Goal: Task Accomplishment & Management: Use online tool/utility

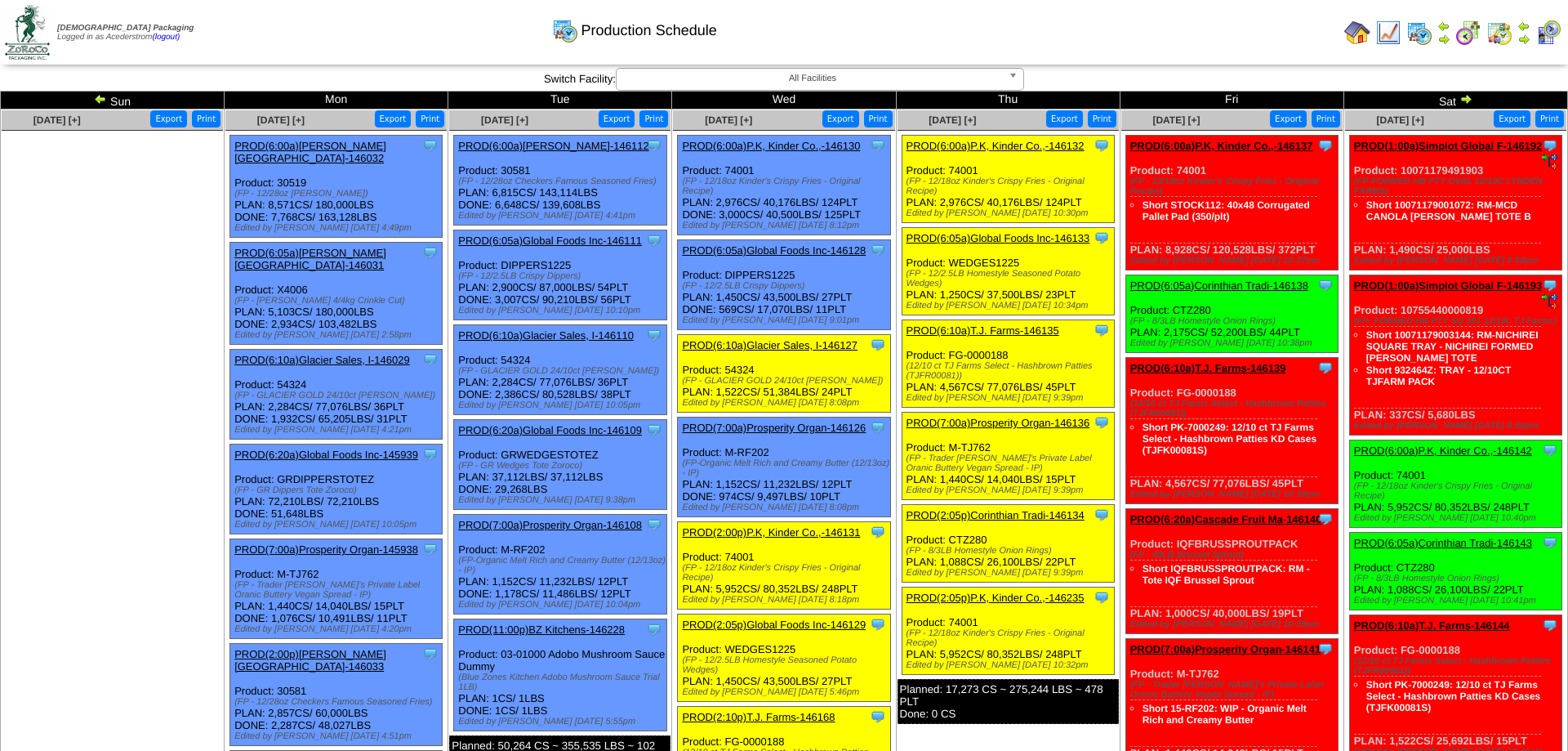
click at [990, 355] on div "Clone Item PROD(6:10a)T.J. Farms-146135 T.J. Farms ScheduleID: 146135 94164 LBS…" at bounding box center [1008, 363] width 212 height 87
click at [995, 336] on link "PROD(6:10a)T.J. Farms-146135" at bounding box center [983, 330] width 153 height 12
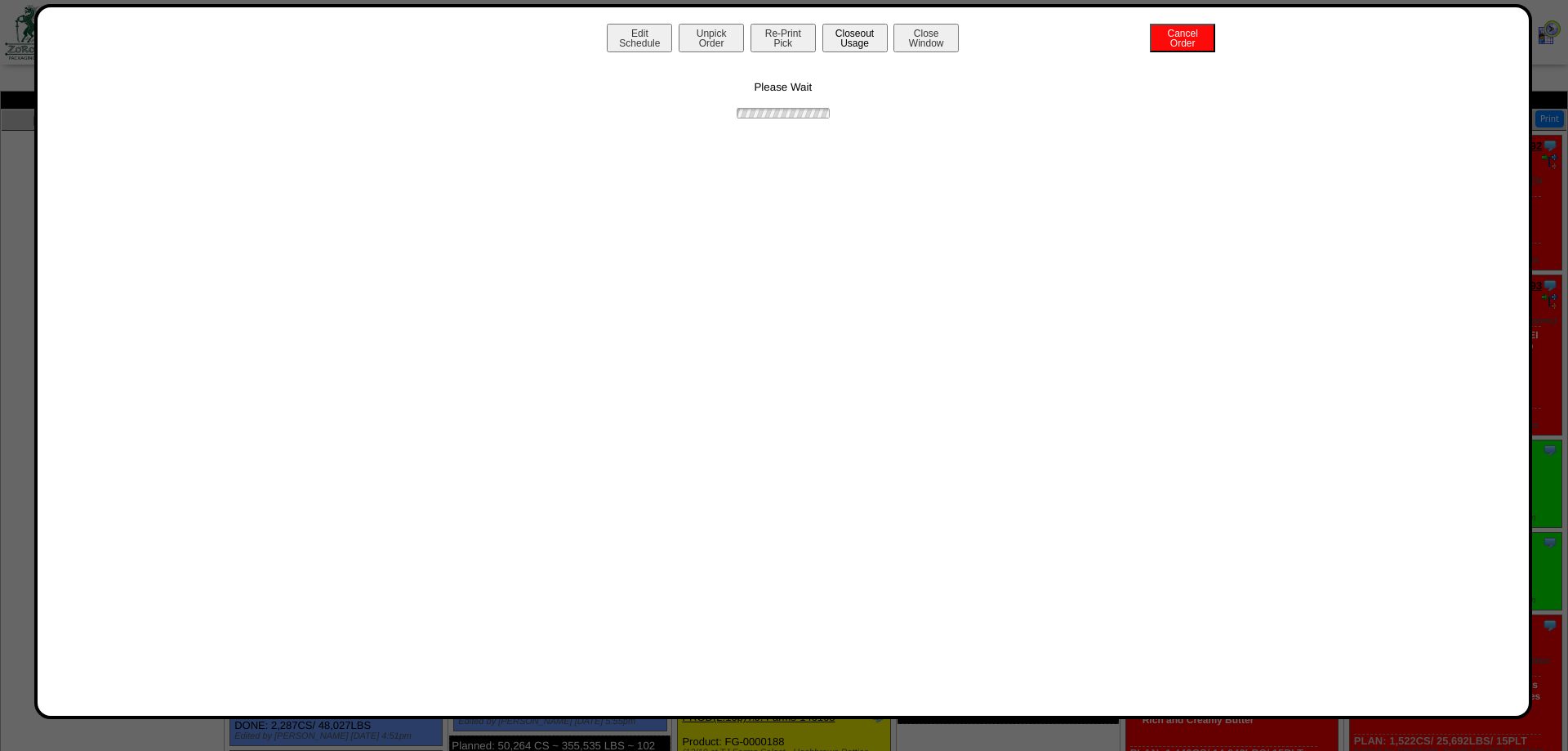
click at [869, 42] on button "Closeout Usage" at bounding box center [855, 38] width 66 height 28
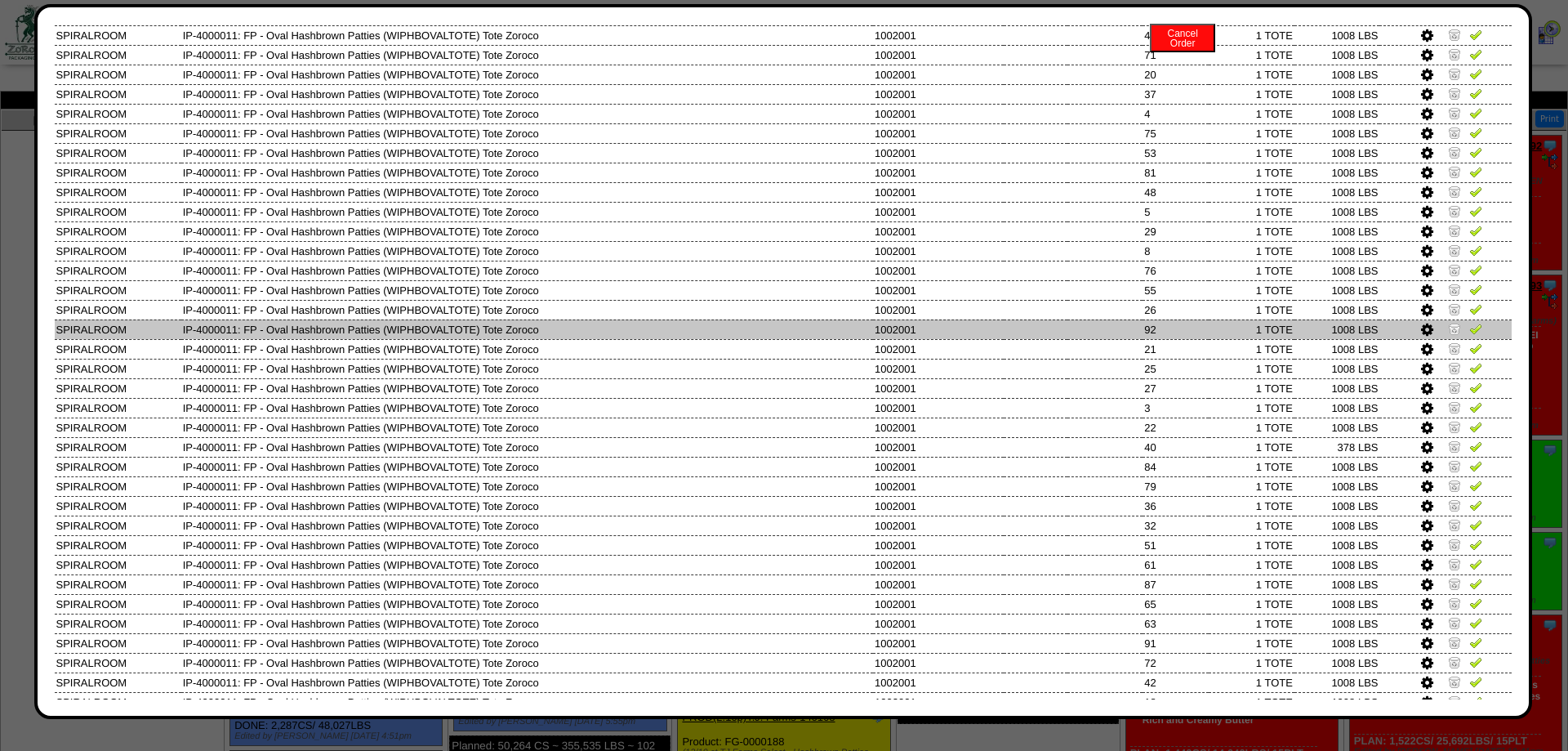
scroll to position [1176, 0]
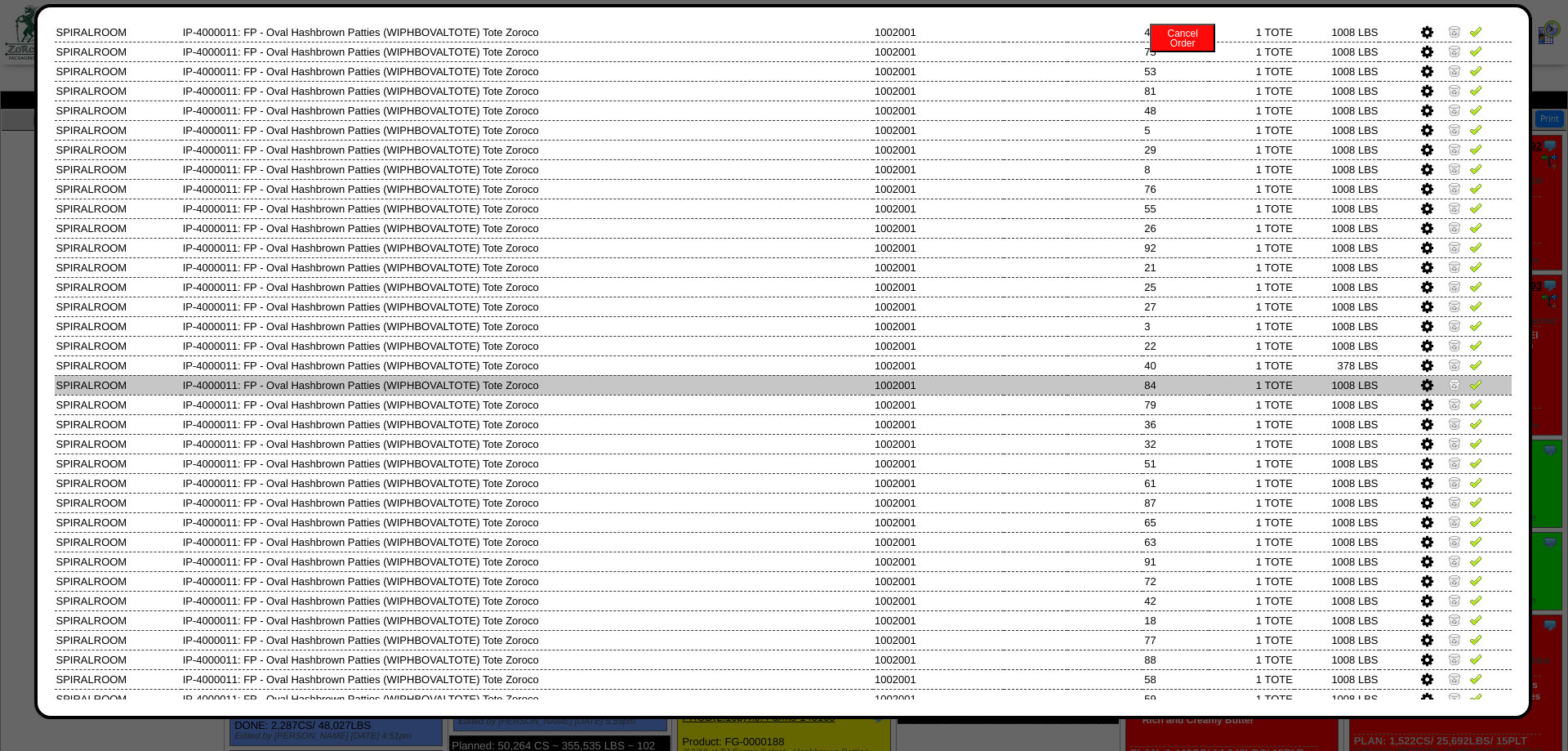
click at [1459, 391] on img at bounding box center [1455, 384] width 13 height 13
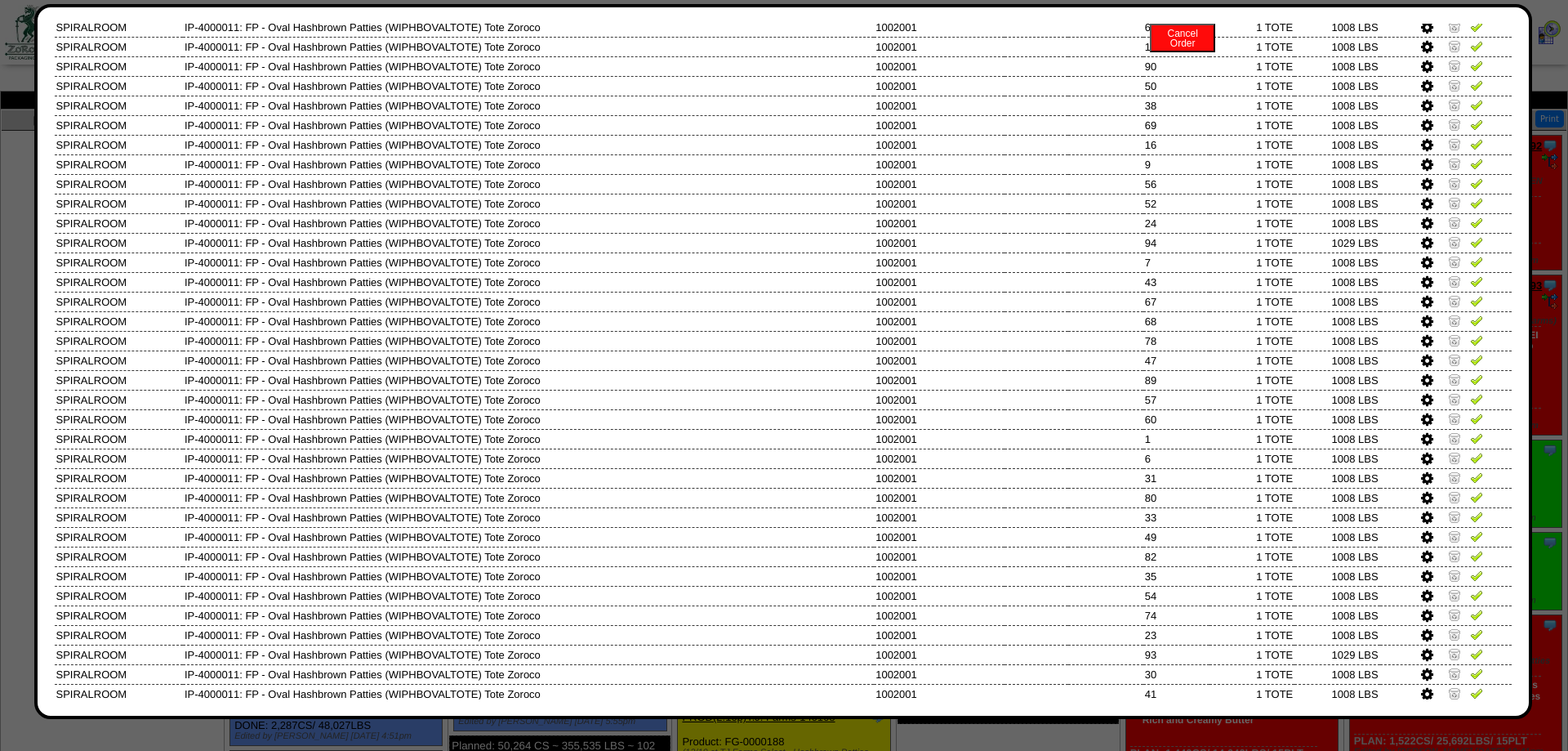
scroll to position [0, 0]
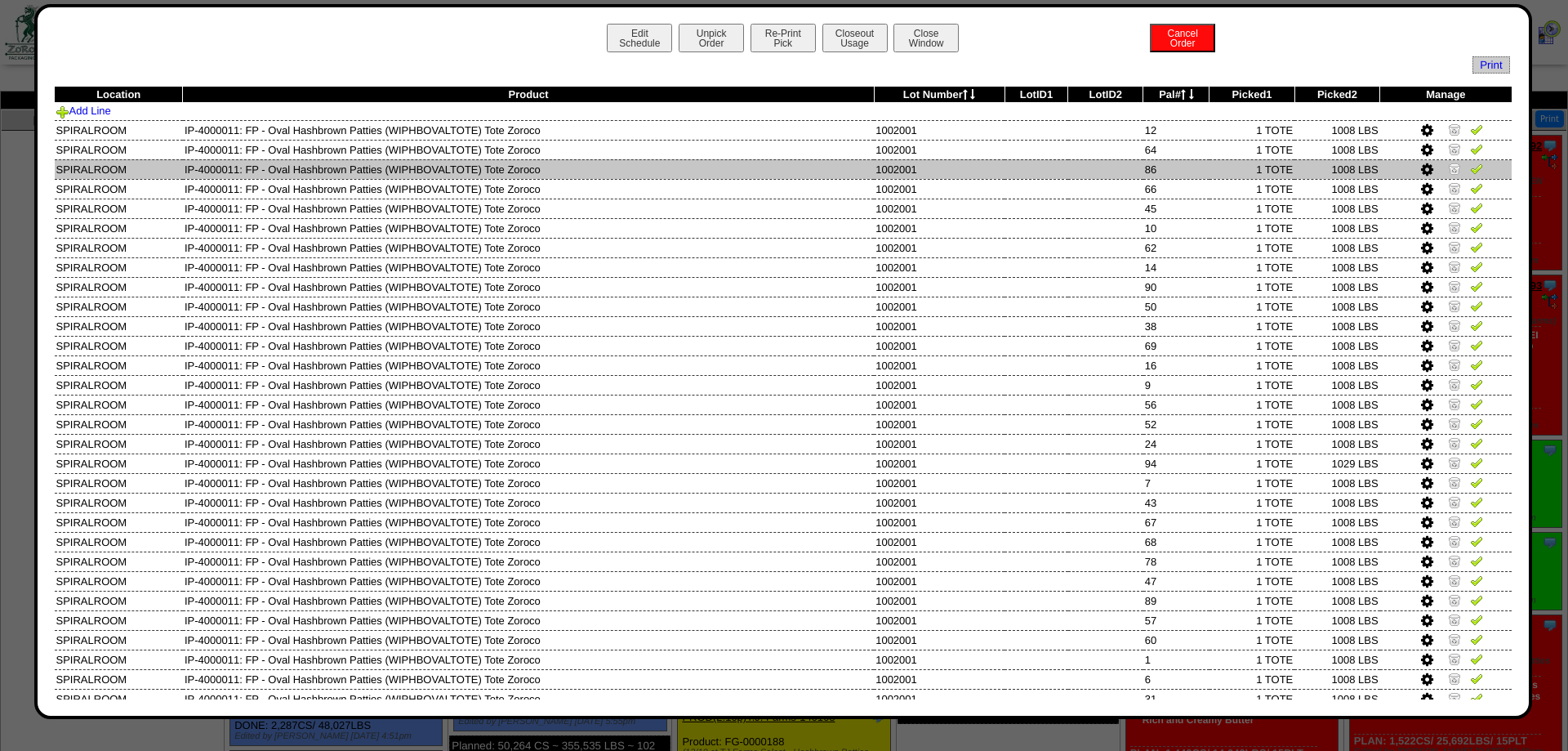
click at [1455, 168] on img at bounding box center [1455, 168] width 13 height 13
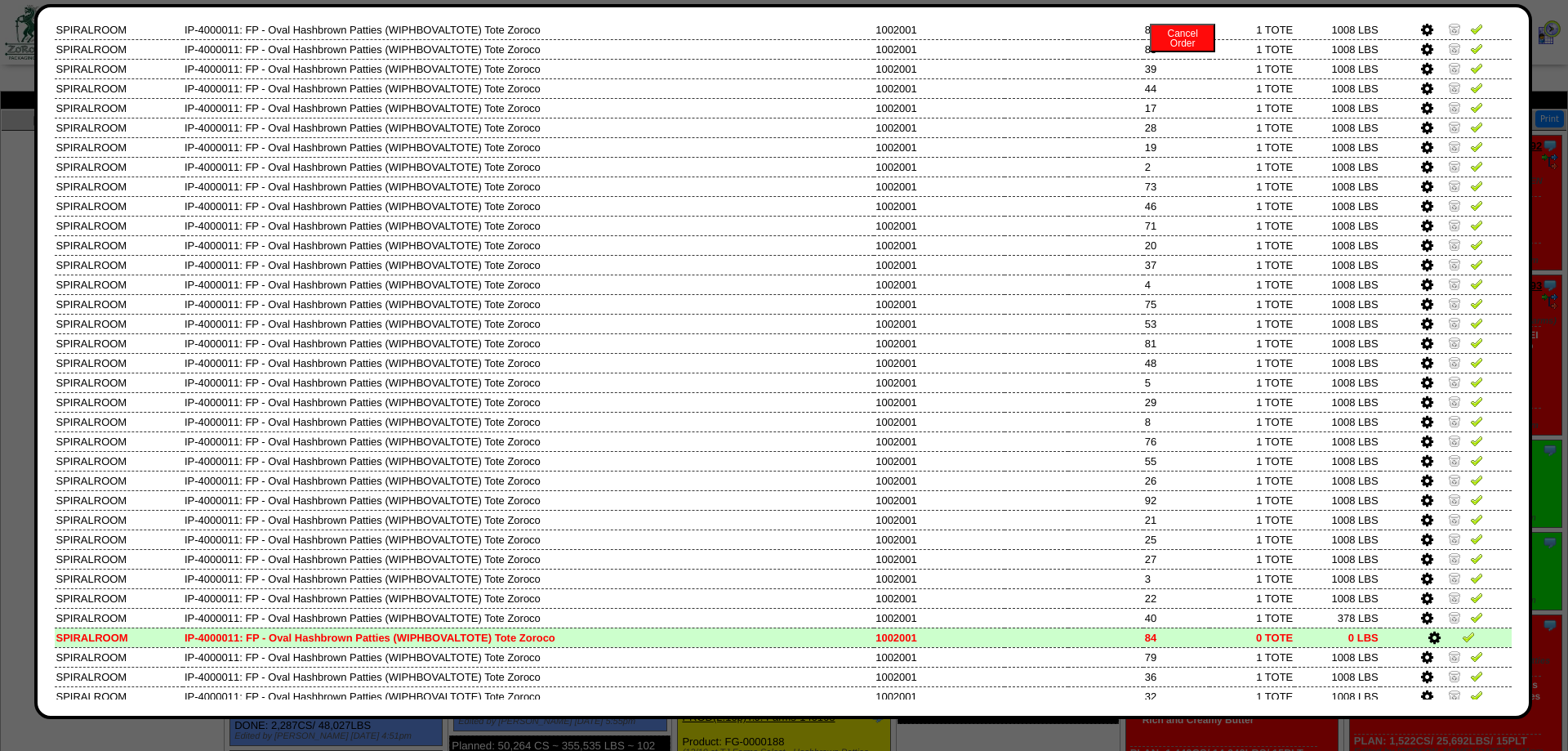
scroll to position [956, 0]
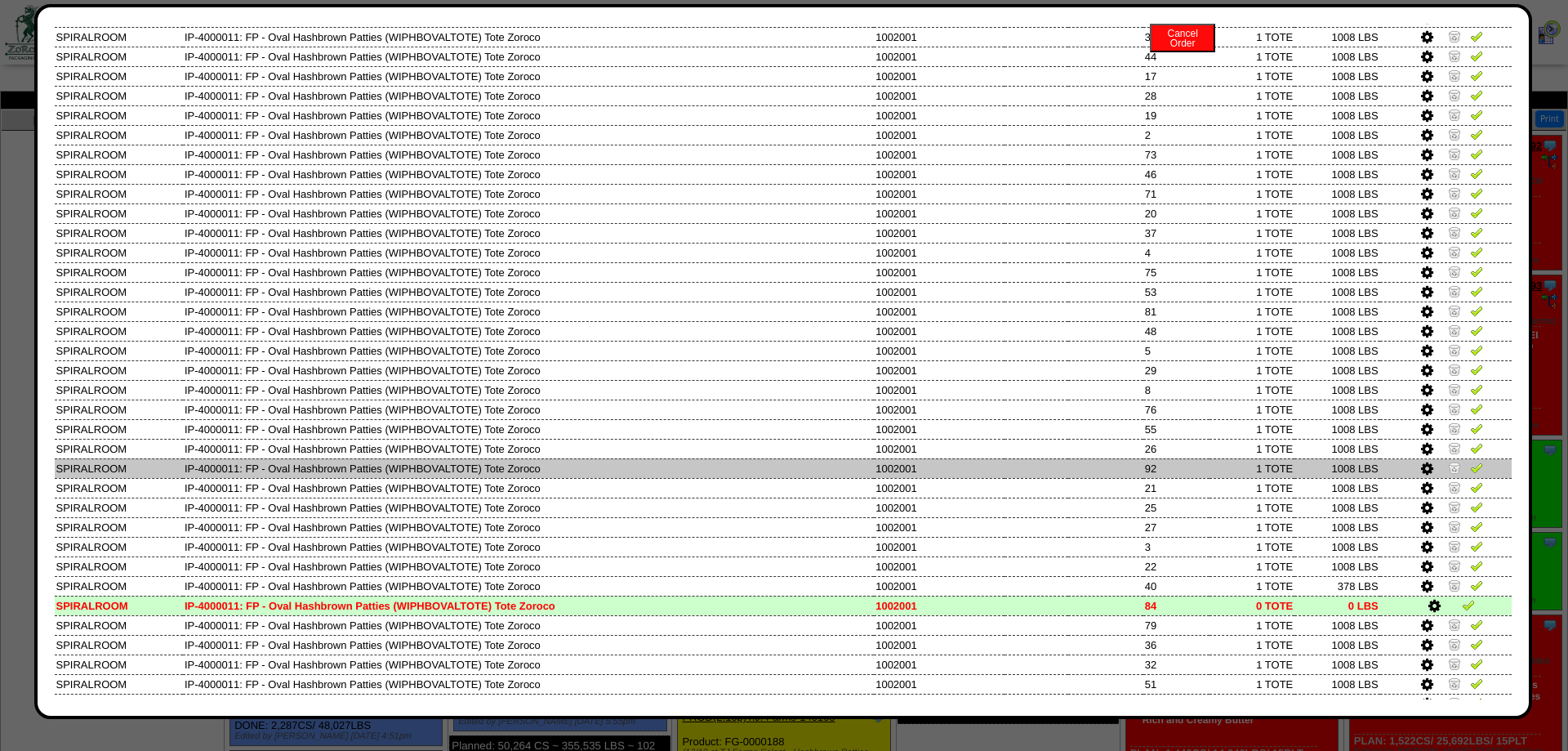
click at [1454, 474] on img at bounding box center [1455, 467] width 13 height 13
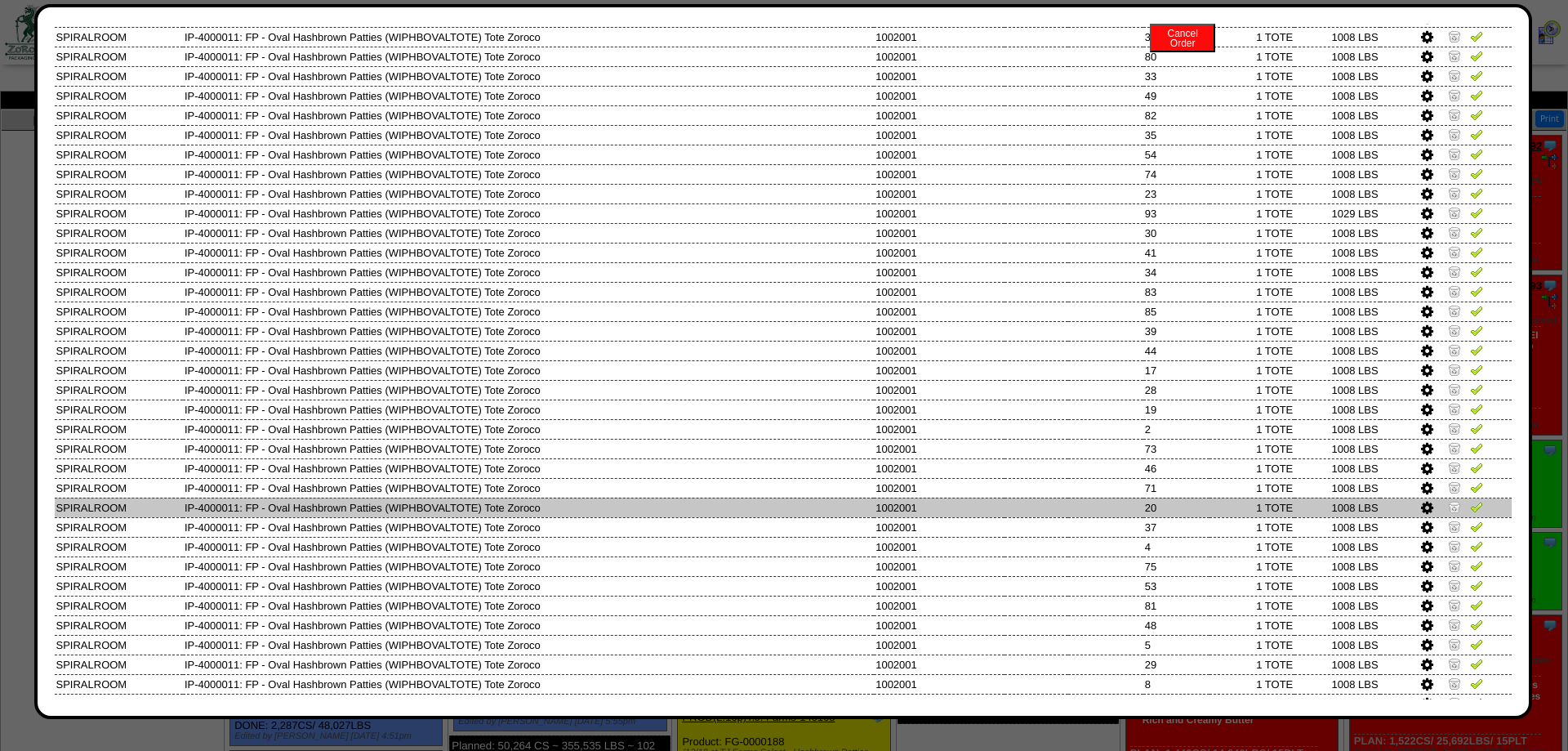
scroll to position [588, 0]
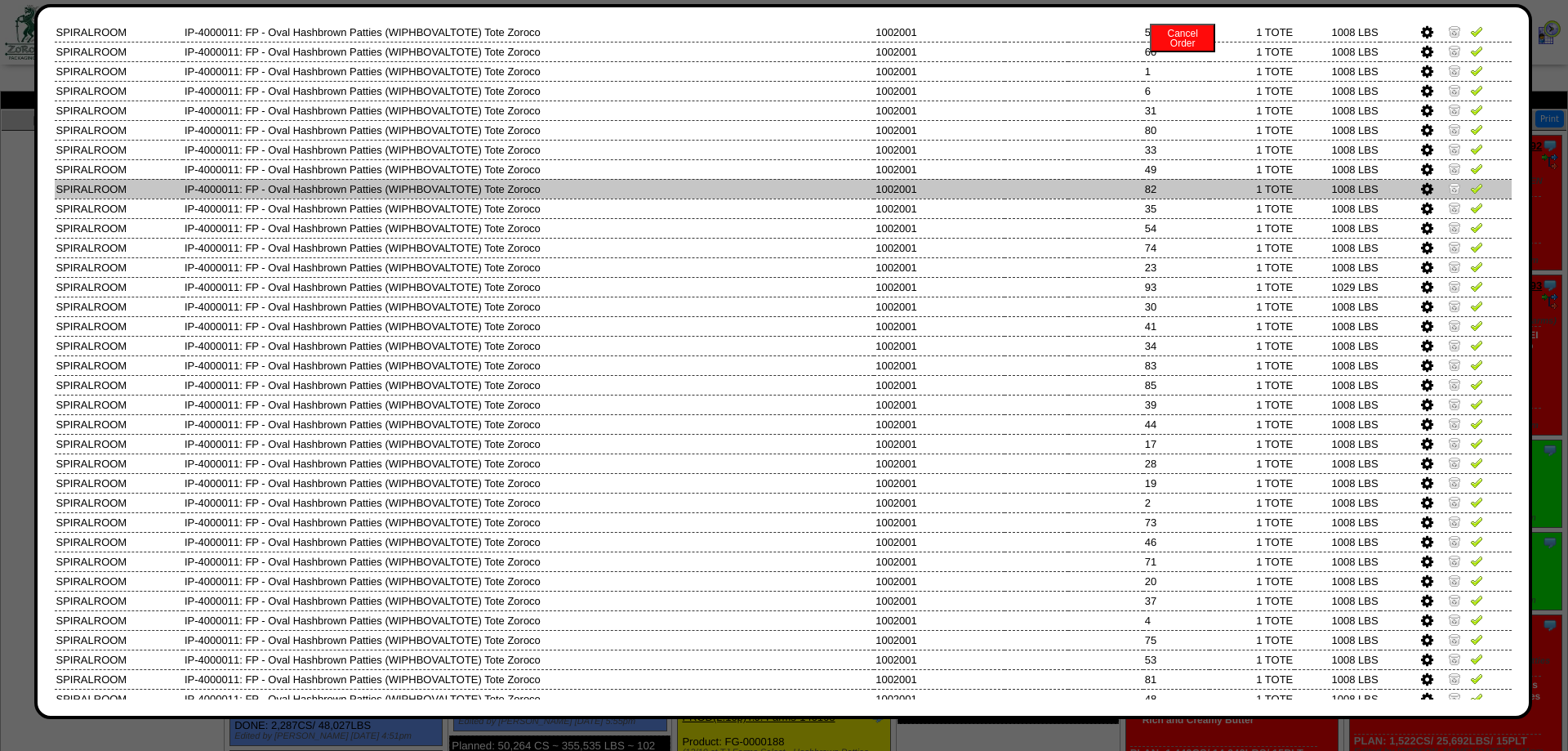
click at [1453, 194] on img at bounding box center [1455, 188] width 13 height 13
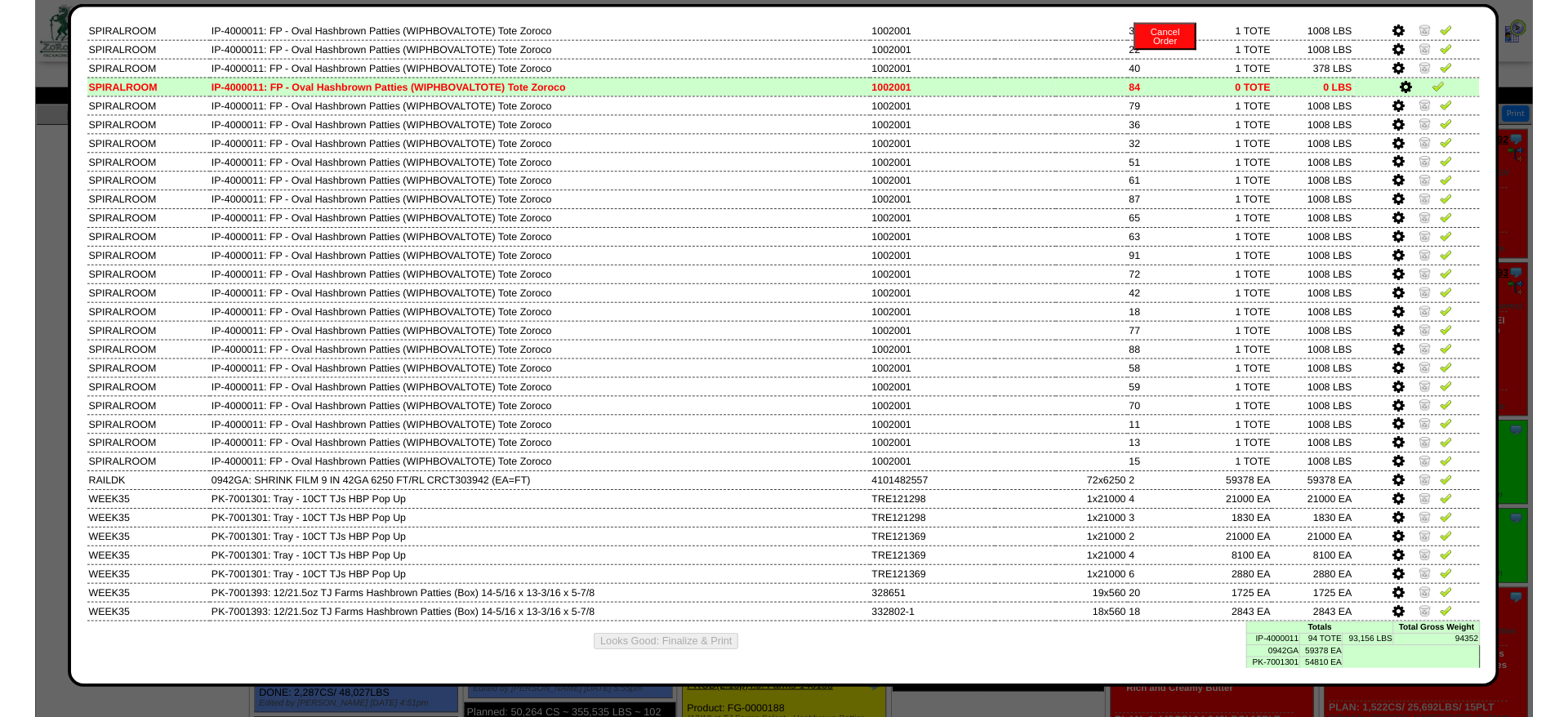
scroll to position [1396, 0]
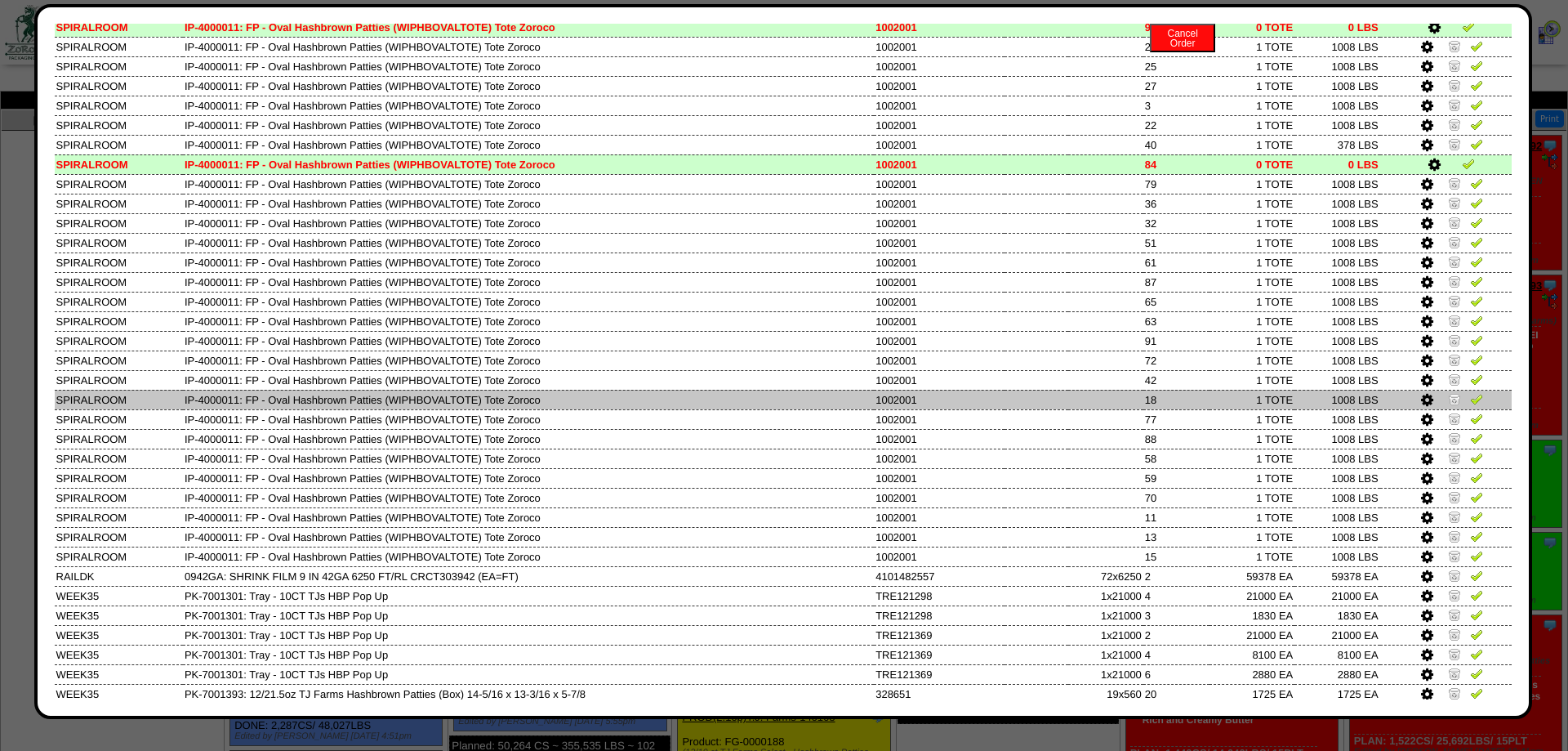
click at [1243, 409] on td "1 TOTE" at bounding box center [1253, 399] width 85 height 20
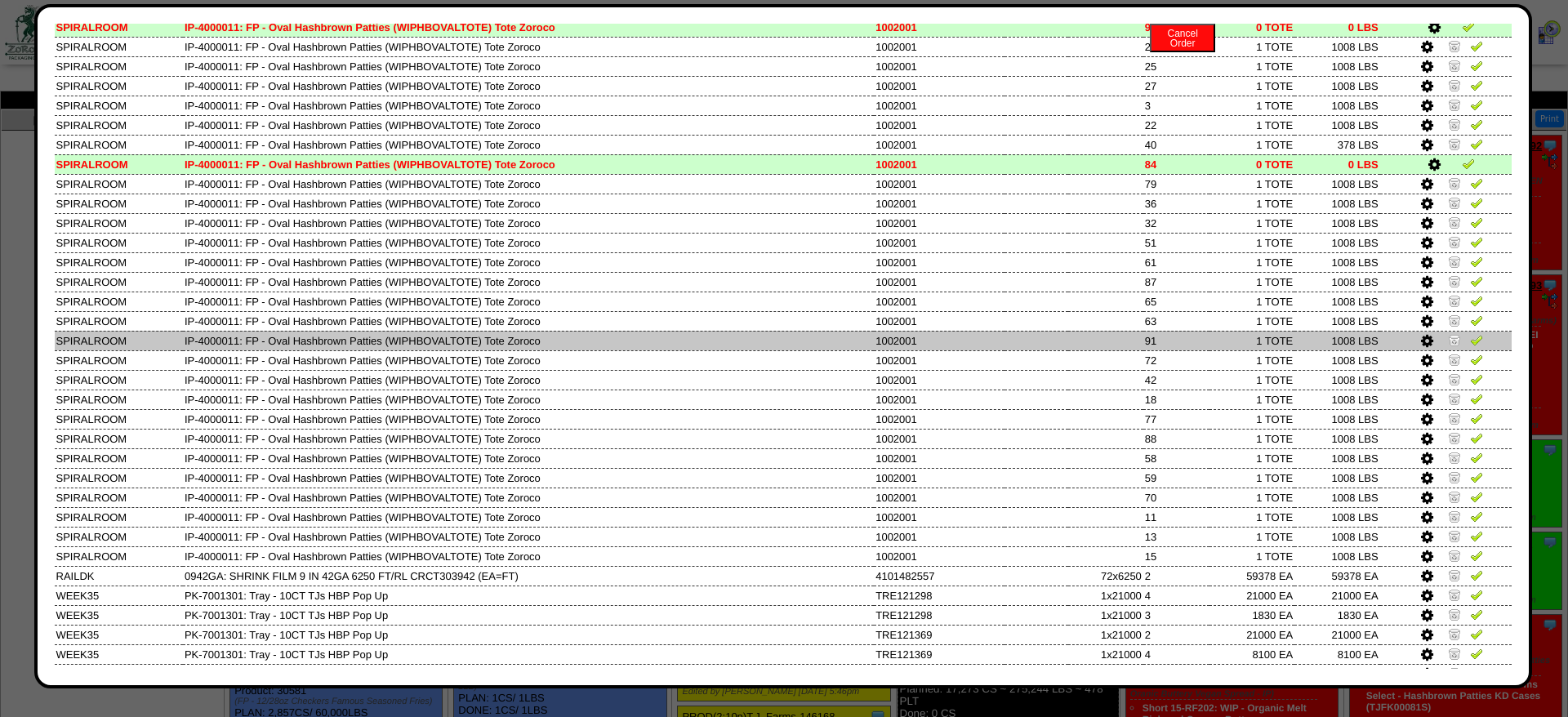
click at [1456, 346] on img at bounding box center [1455, 340] width 13 height 13
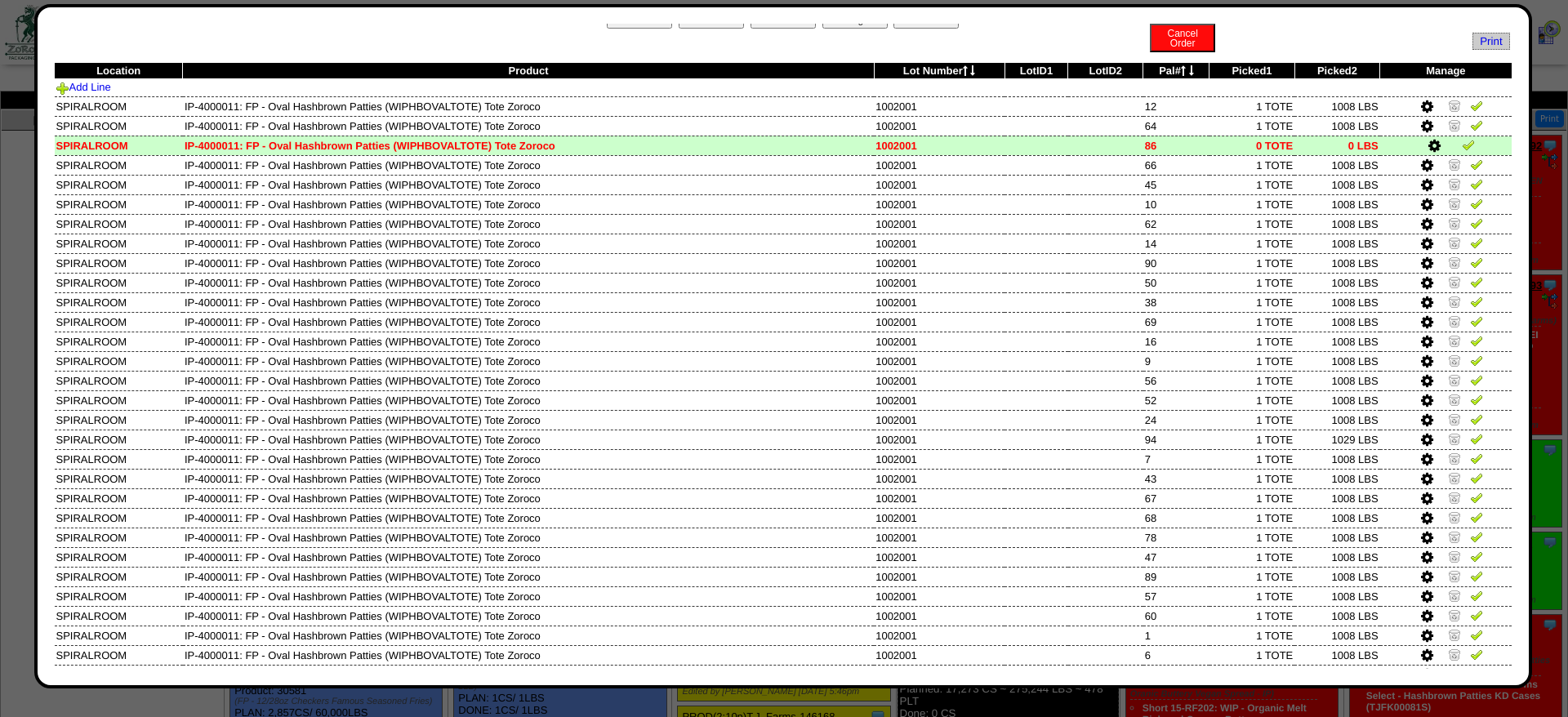
scroll to position [0, 0]
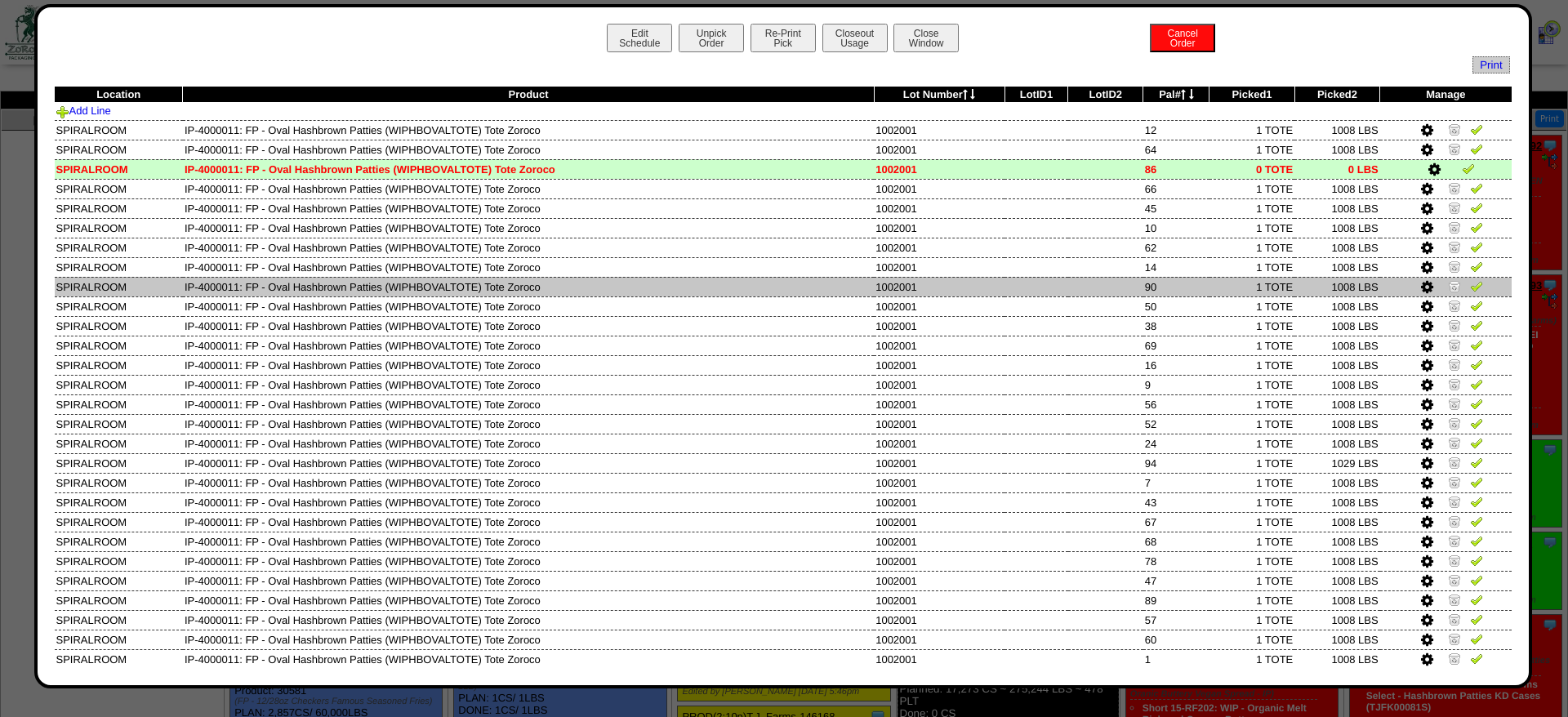
click at [1453, 292] on img at bounding box center [1455, 286] width 13 height 13
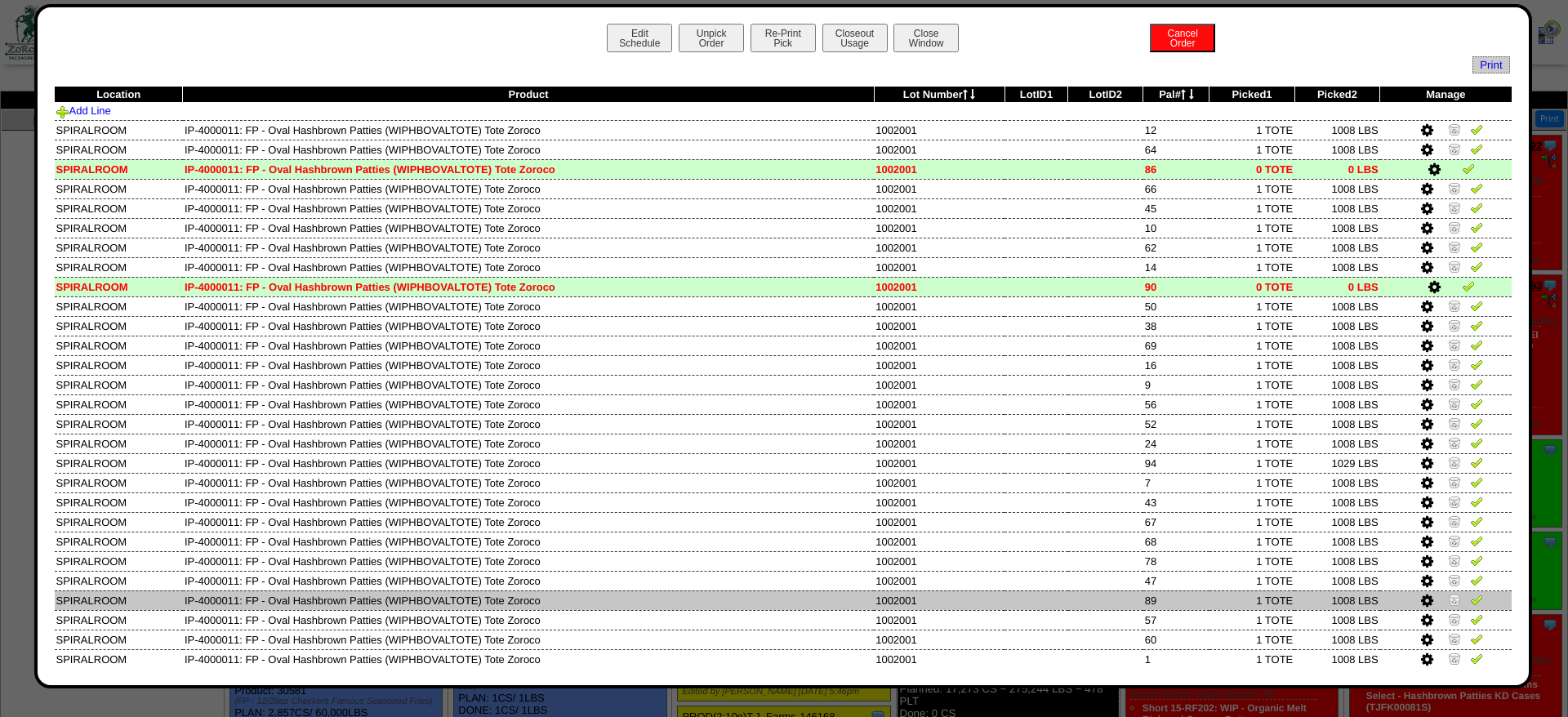
click at [1455, 606] on img at bounding box center [1455, 600] width 13 height 13
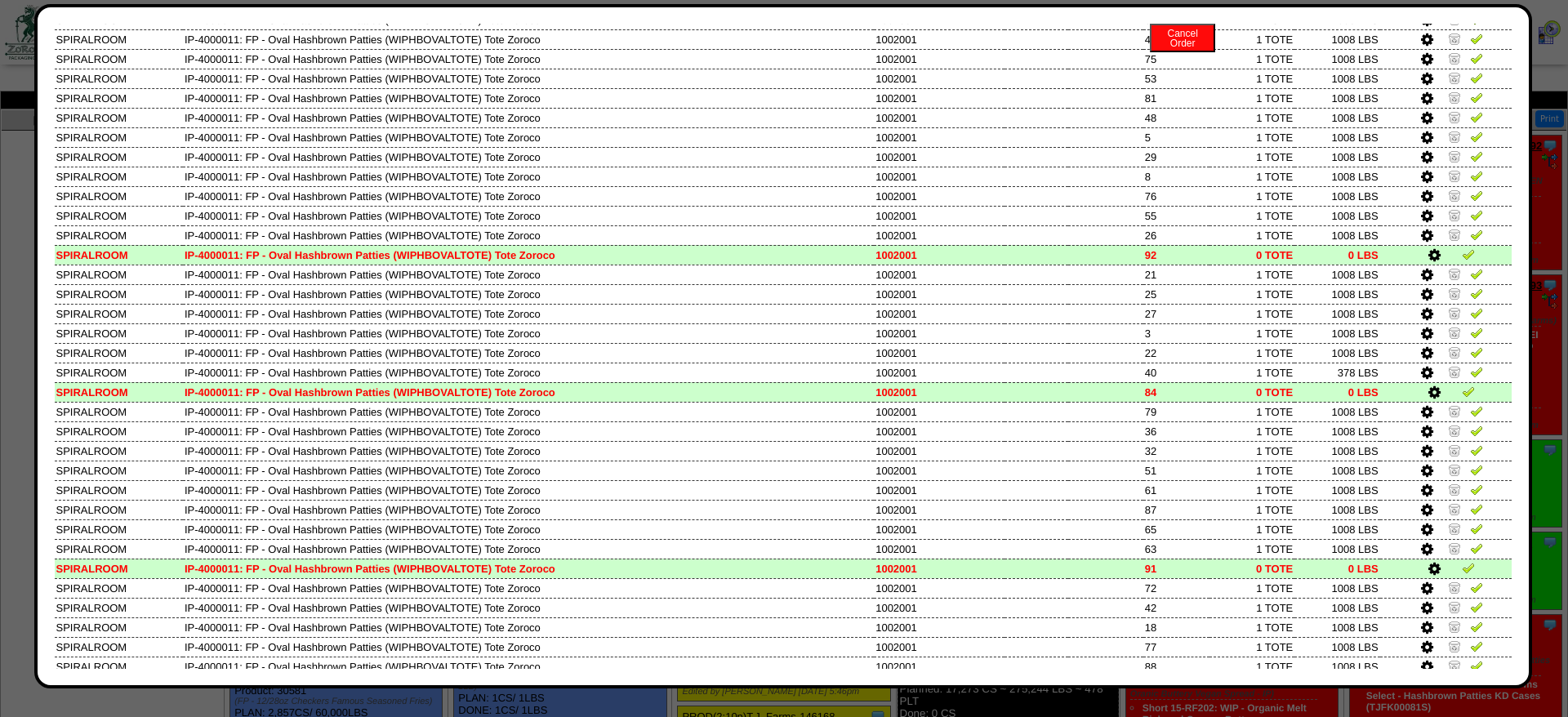
scroll to position [1249, 0]
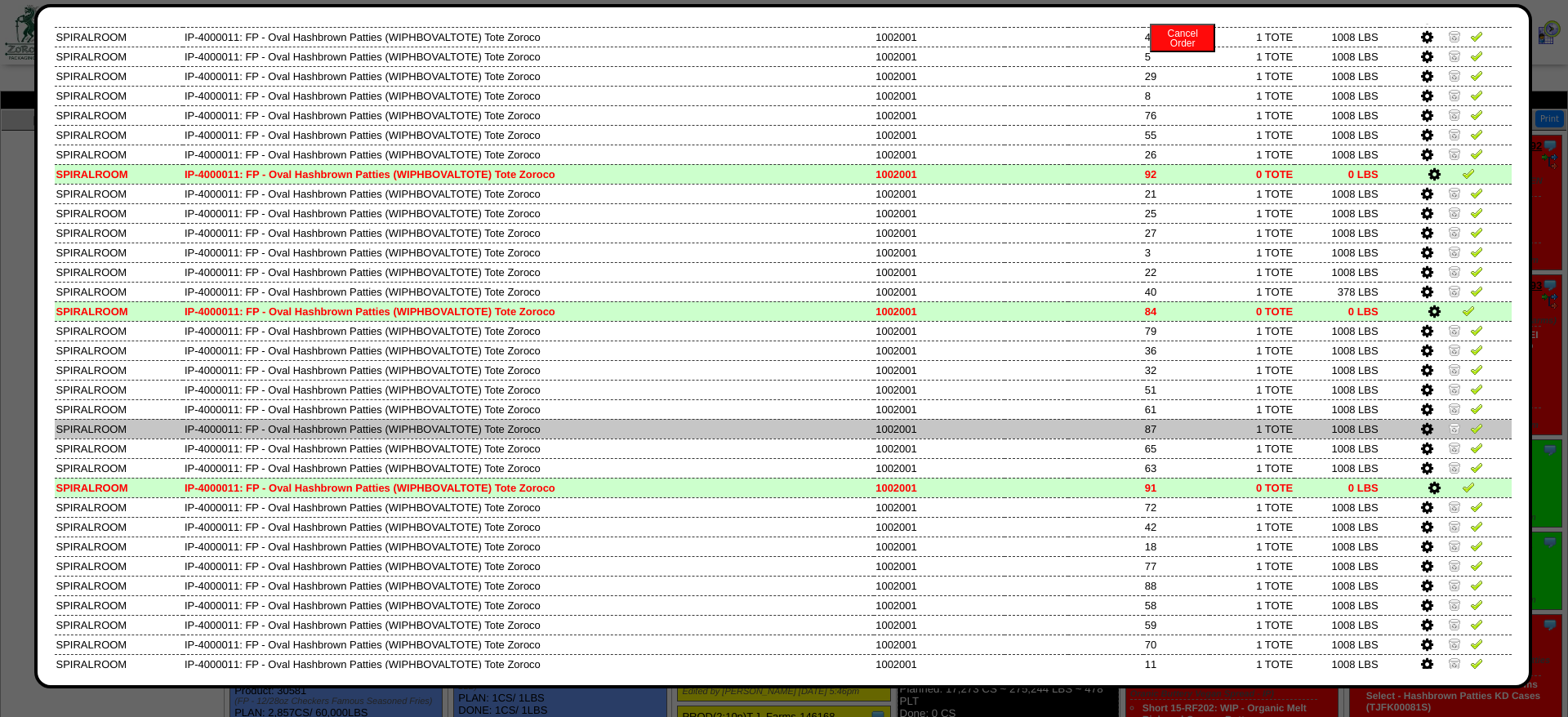
click at [1451, 435] on img at bounding box center [1455, 428] width 13 height 13
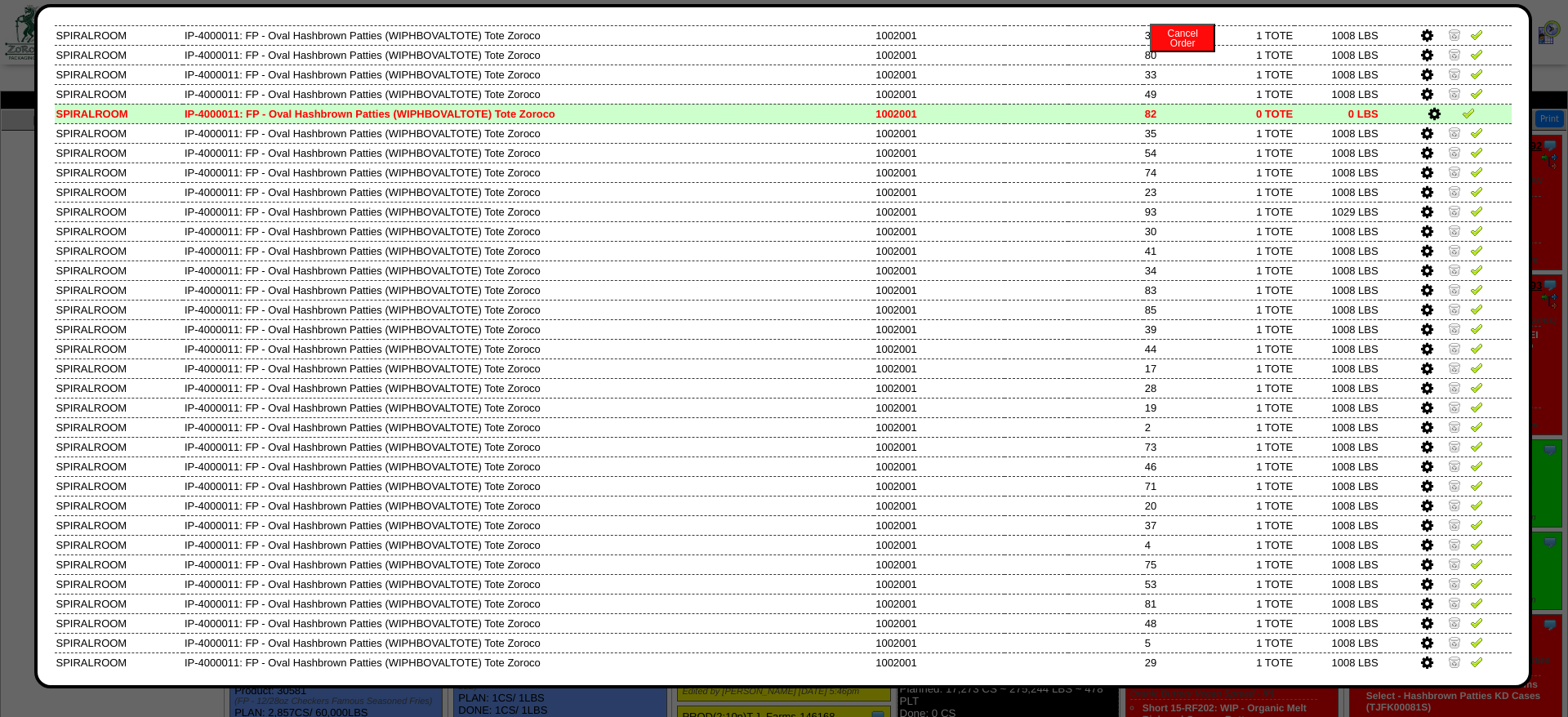
scroll to position [662, 0]
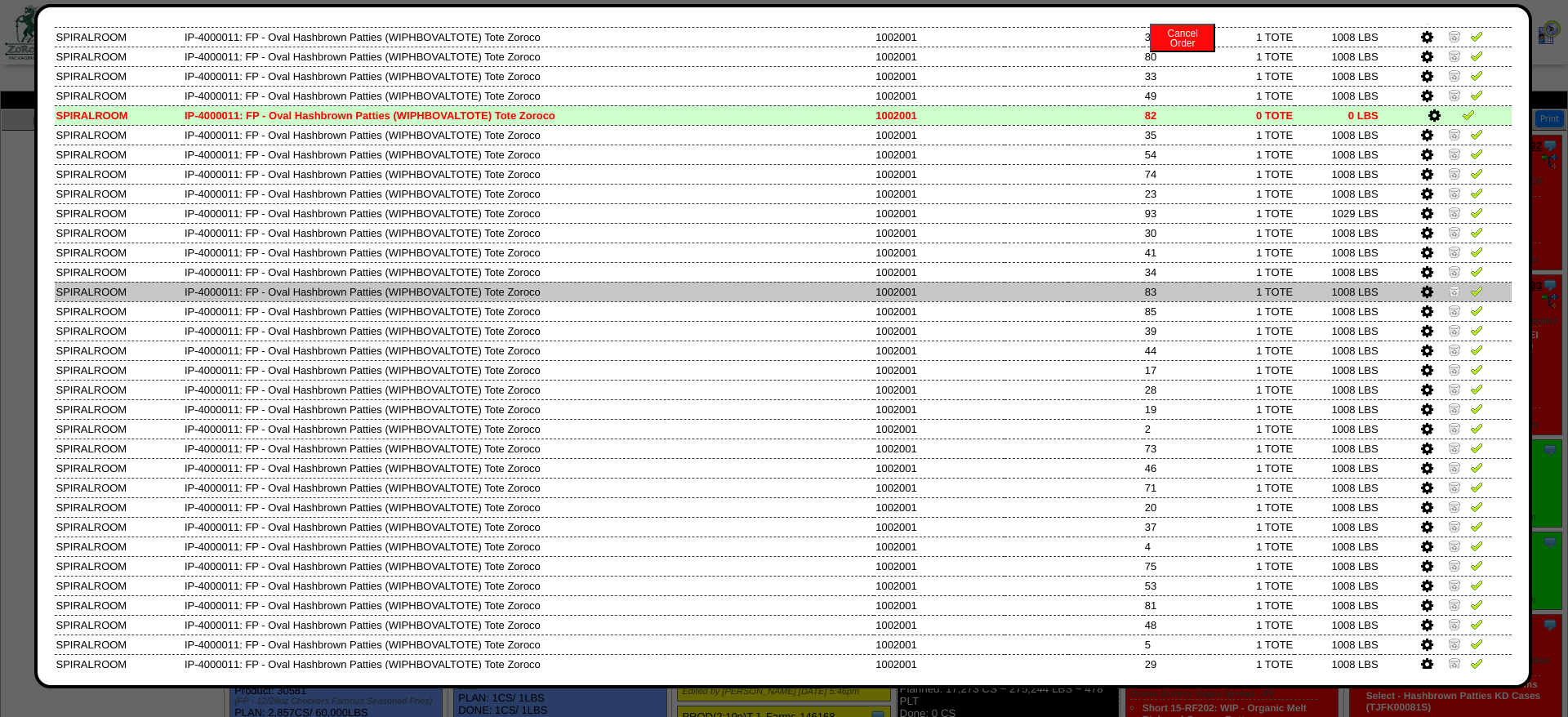
click at [1454, 297] on img at bounding box center [1455, 291] width 13 height 13
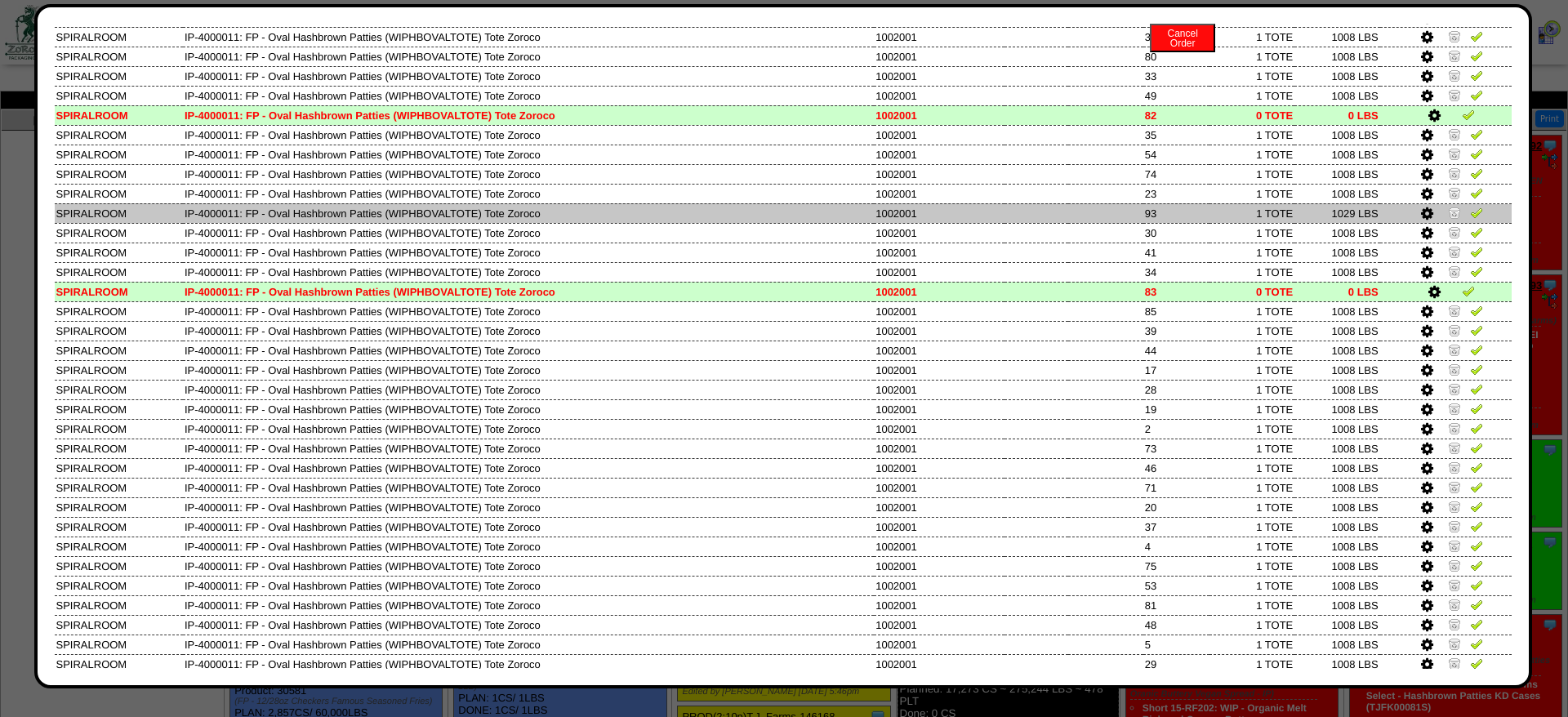
click at [1454, 219] on img at bounding box center [1455, 212] width 13 height 13
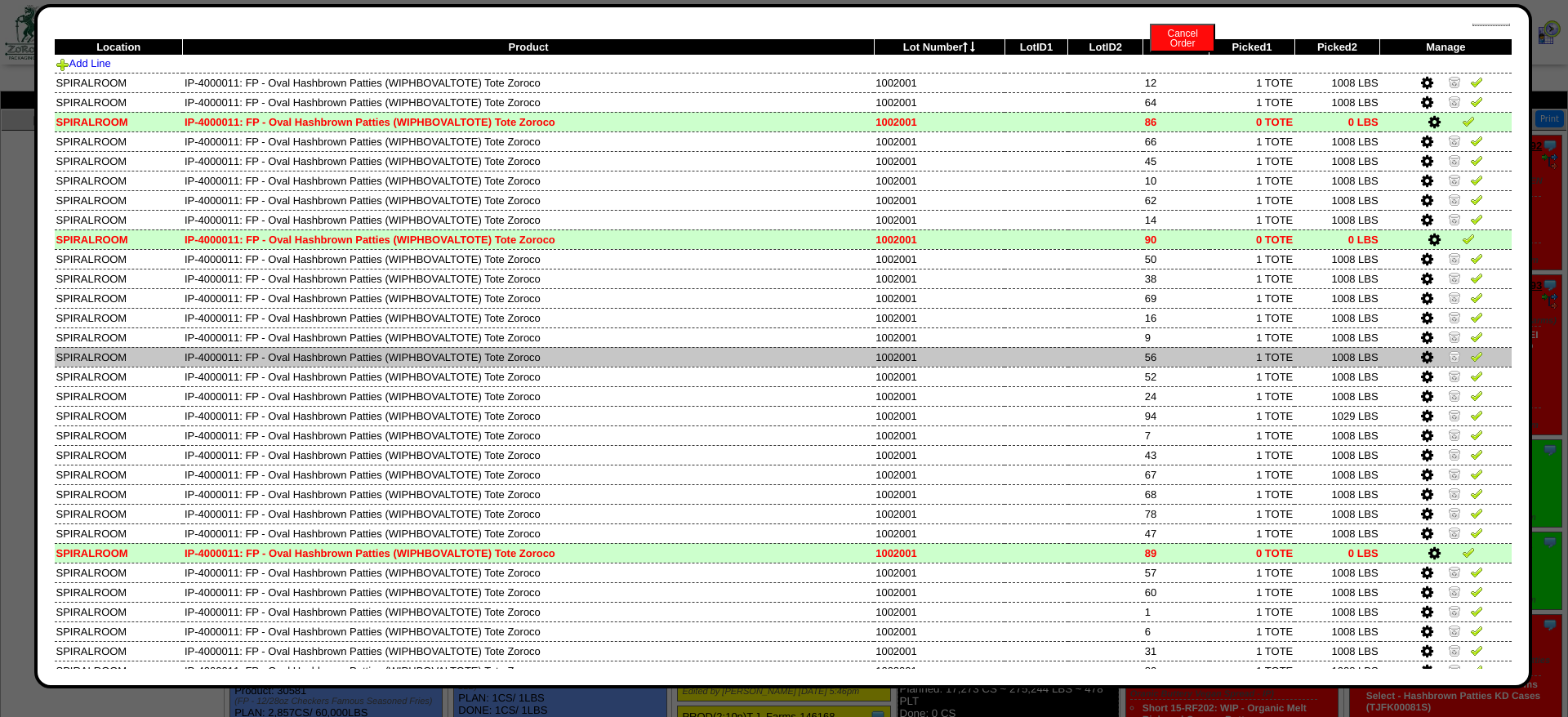
scroll to position [73, 0]
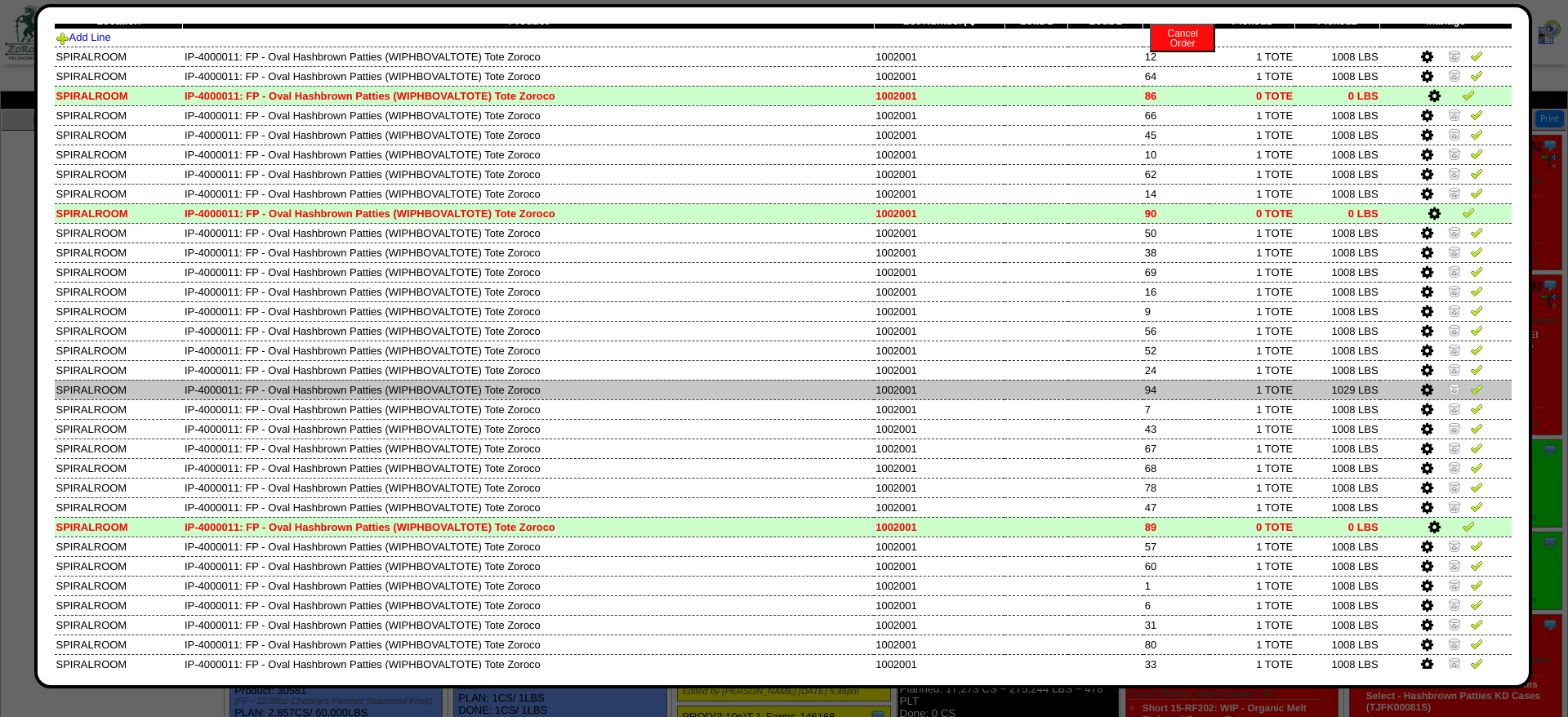
click at [1453, 395] on img at bounding box center [1455, 389] width 13 height 13
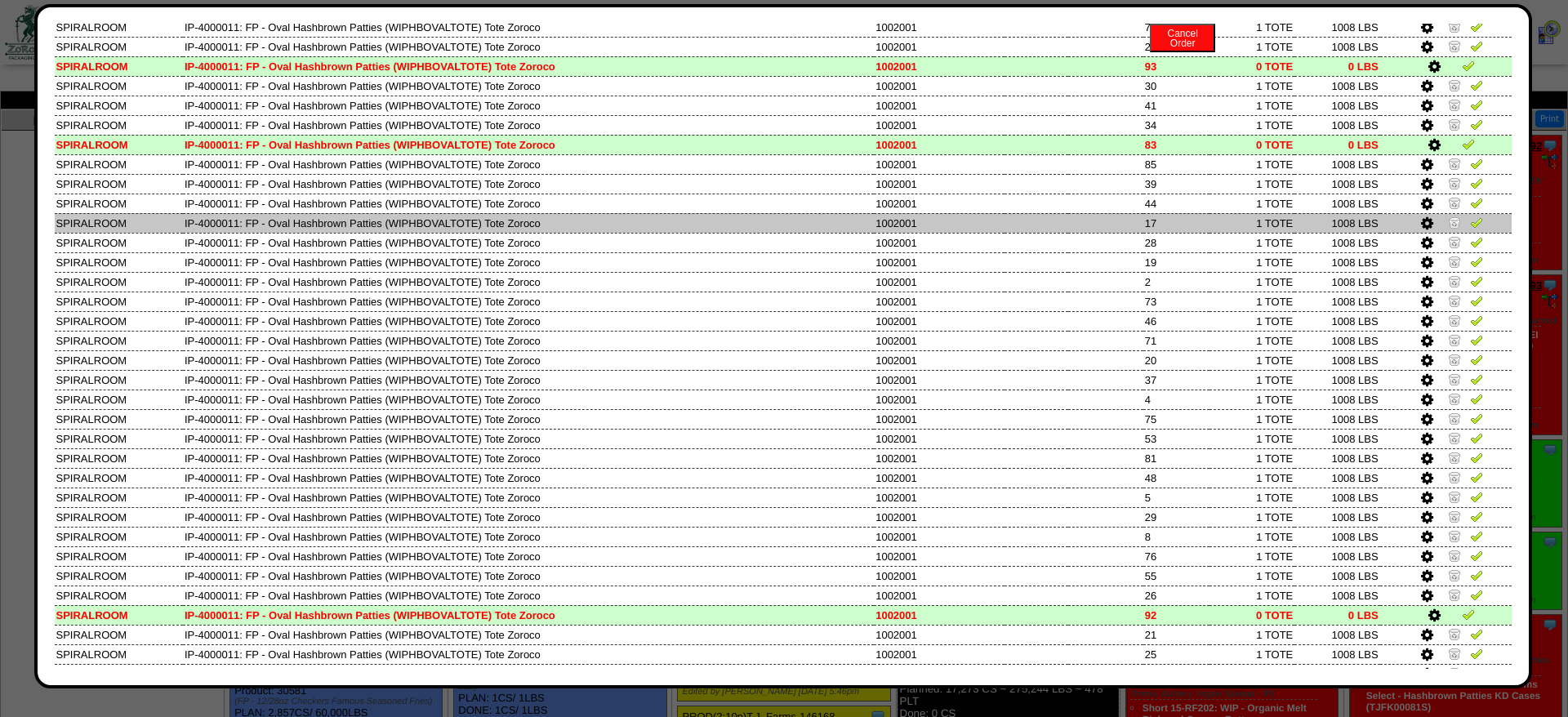
scroll to position [882, 0]
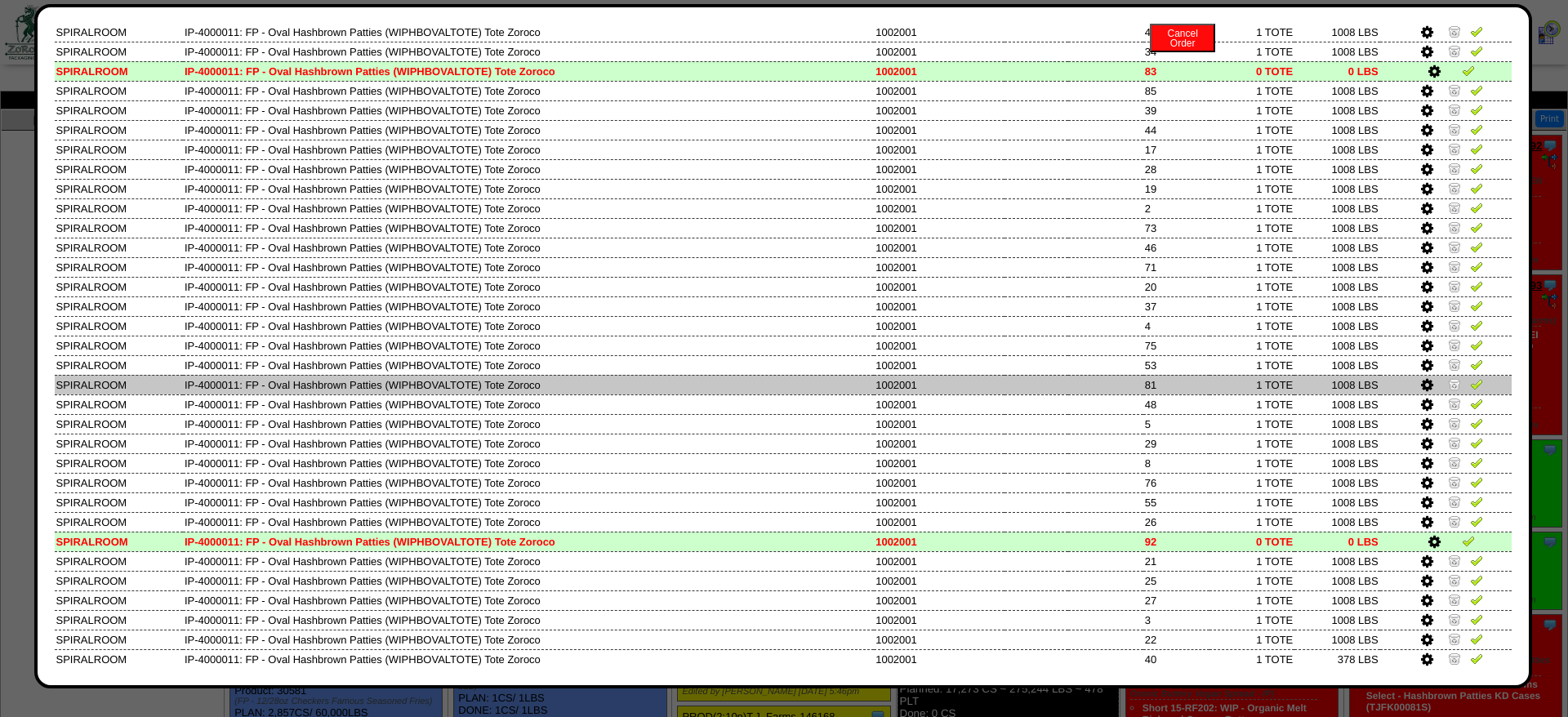
click at [1451, 390] on img at bounding box center [1455, 384] width 13 height 13
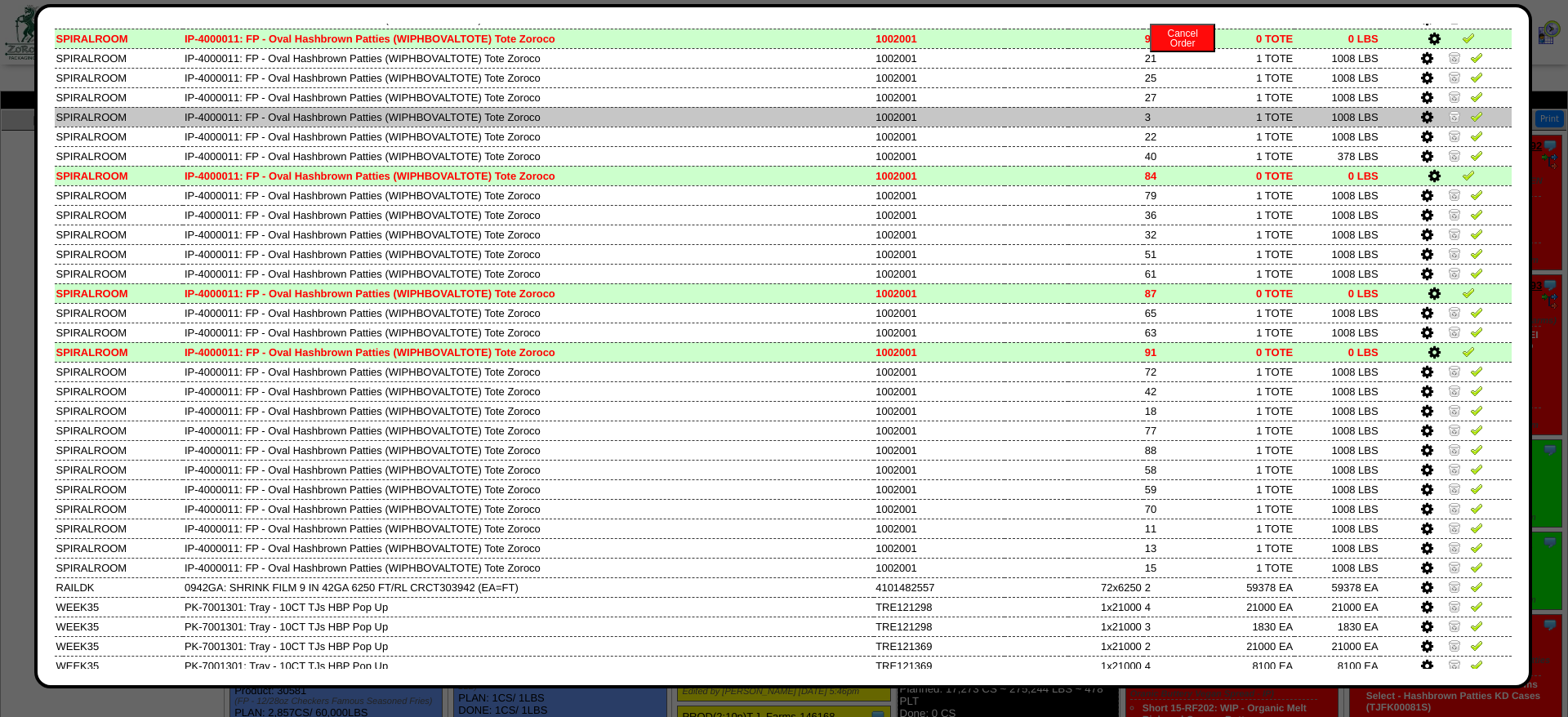
scroll to position [1396, 0]
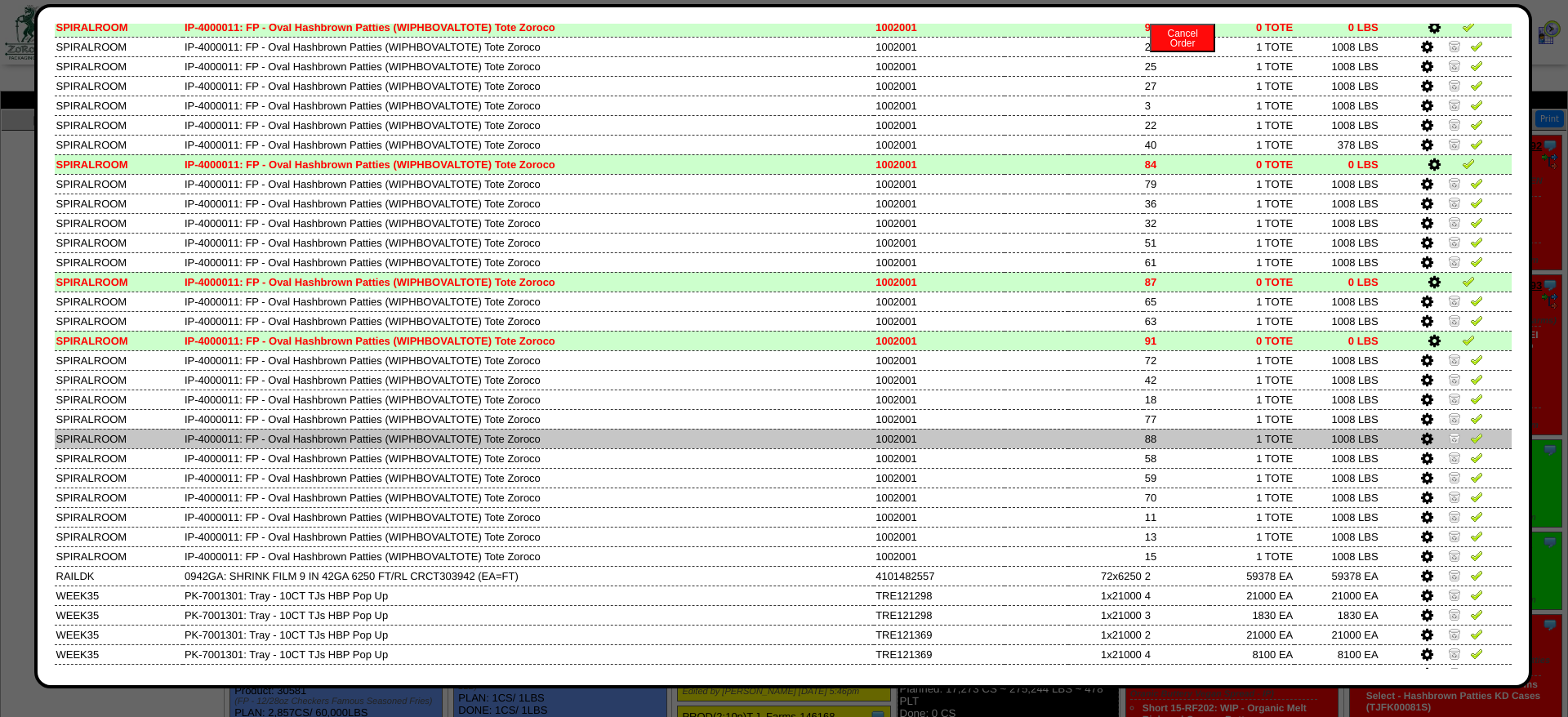
click at [1453, 444] on img at bounding box center [1455, 437] width 13 height 13
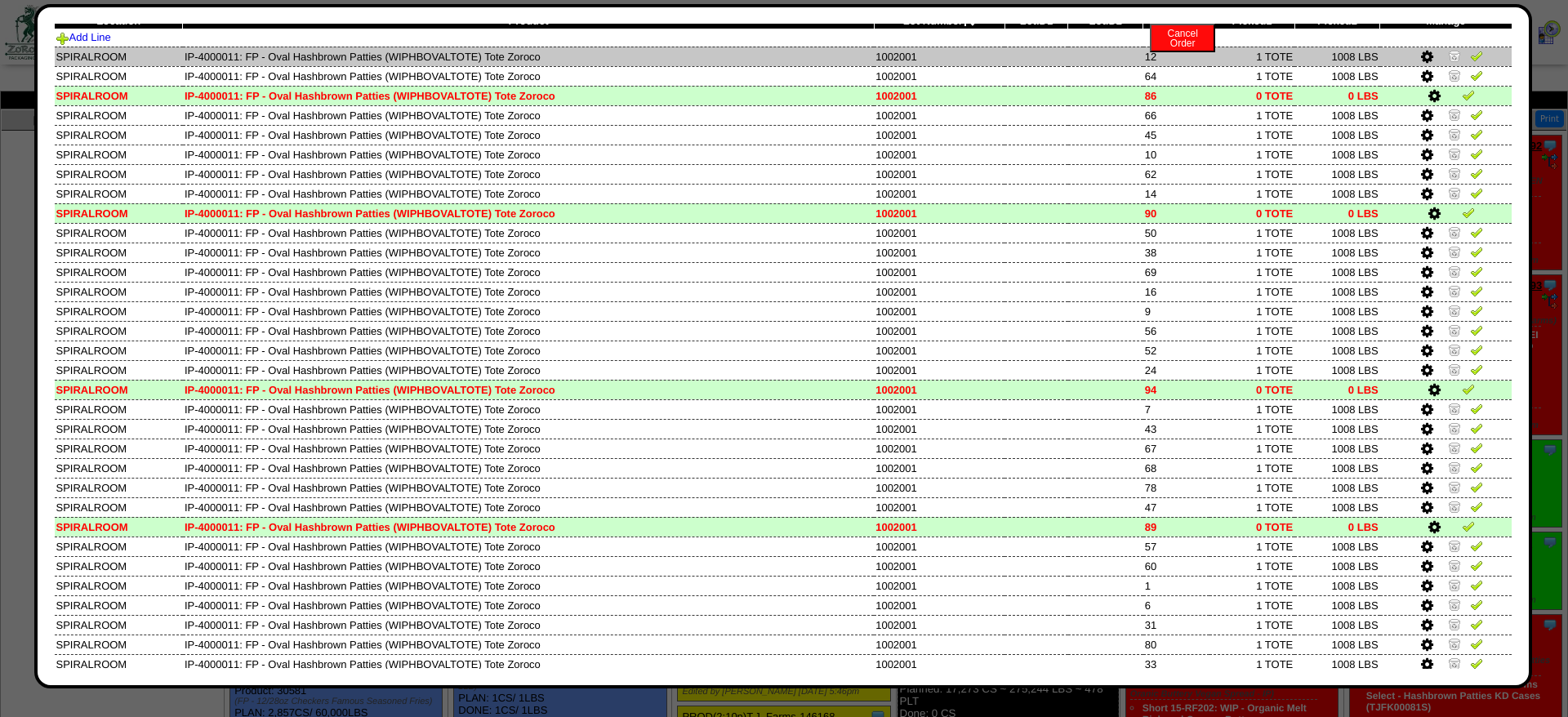
scroll to position [0, 0]
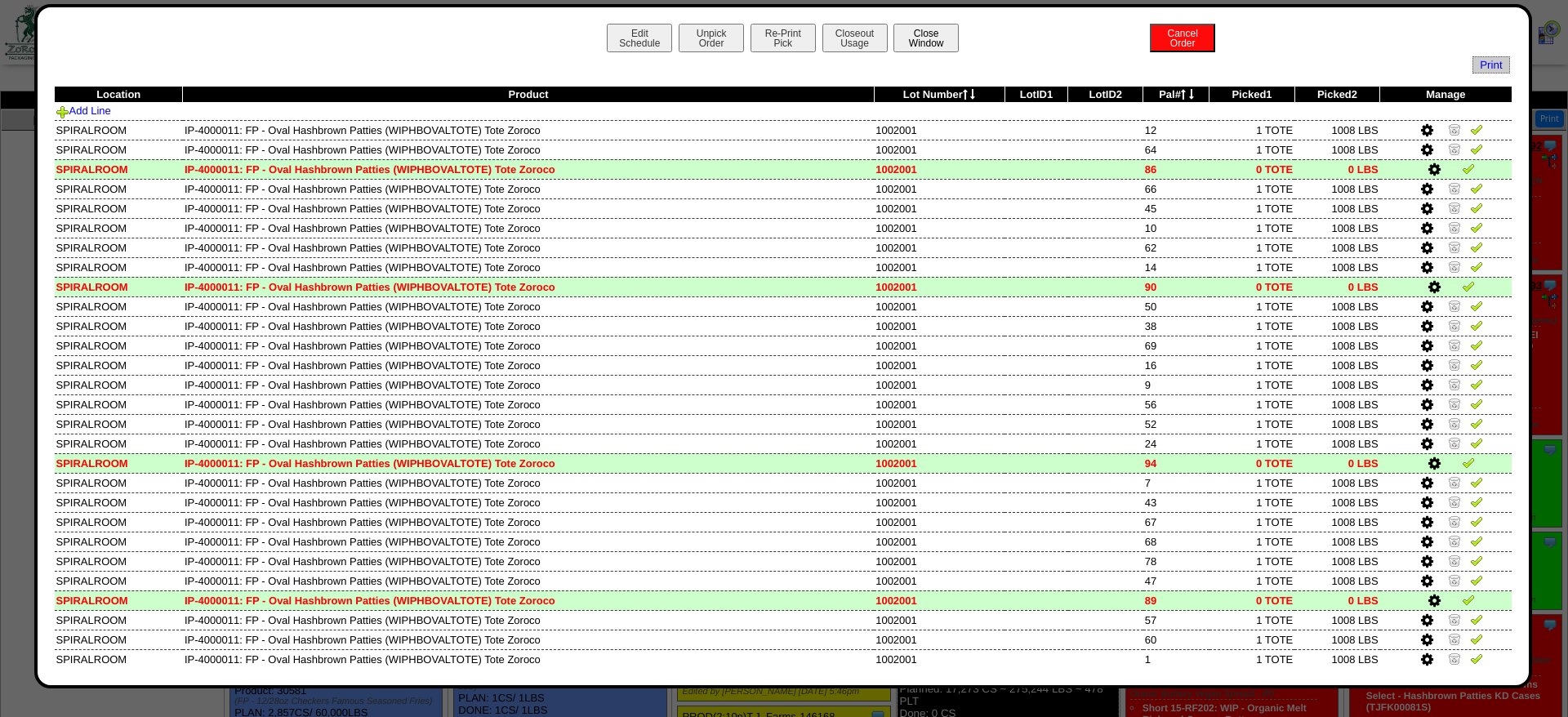
click at [931, 39] on button "Close Window" at bounding box center [927, 38] width 66 height 28
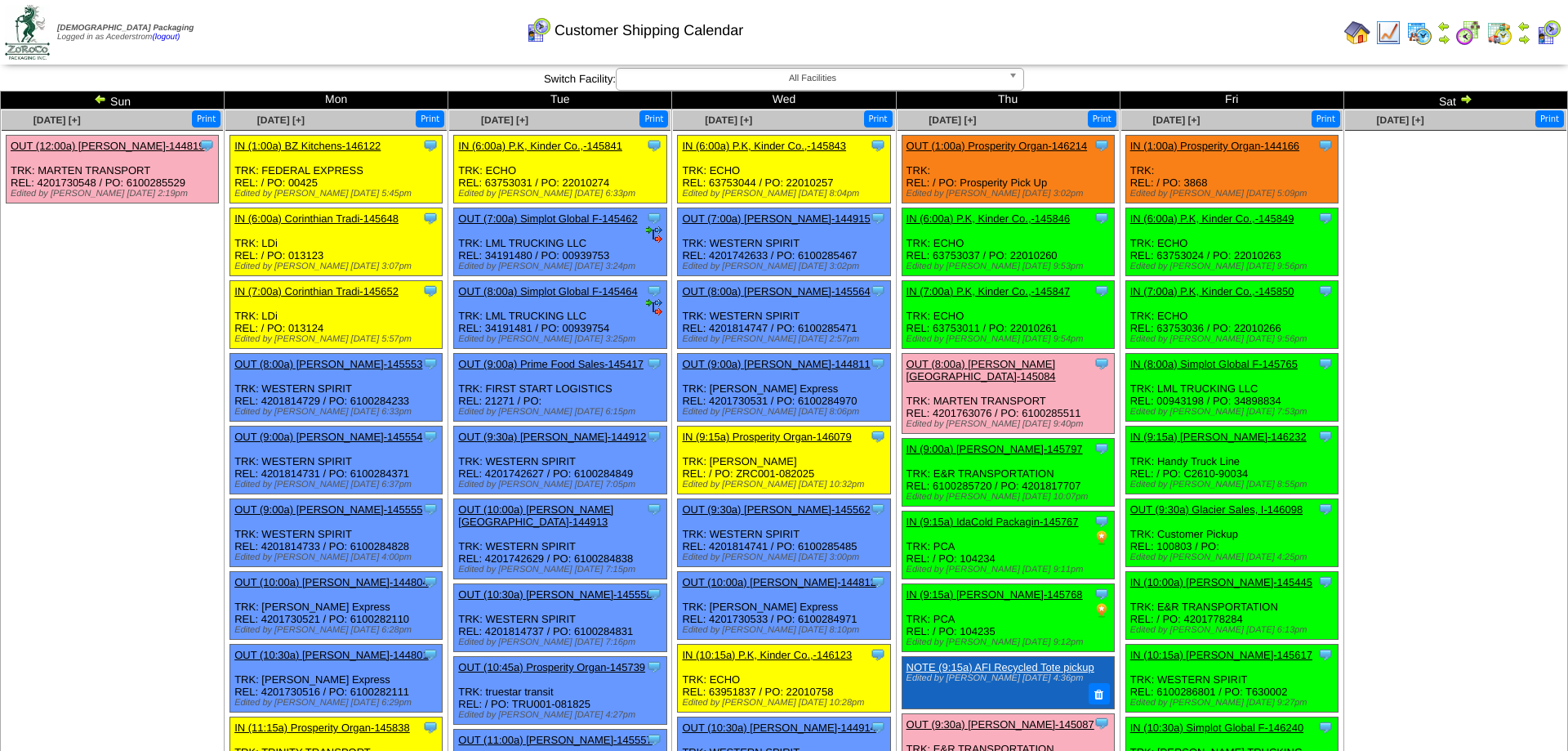
click at [1526, 41] on img at bounding box center [1525, 39] width 13 height 13
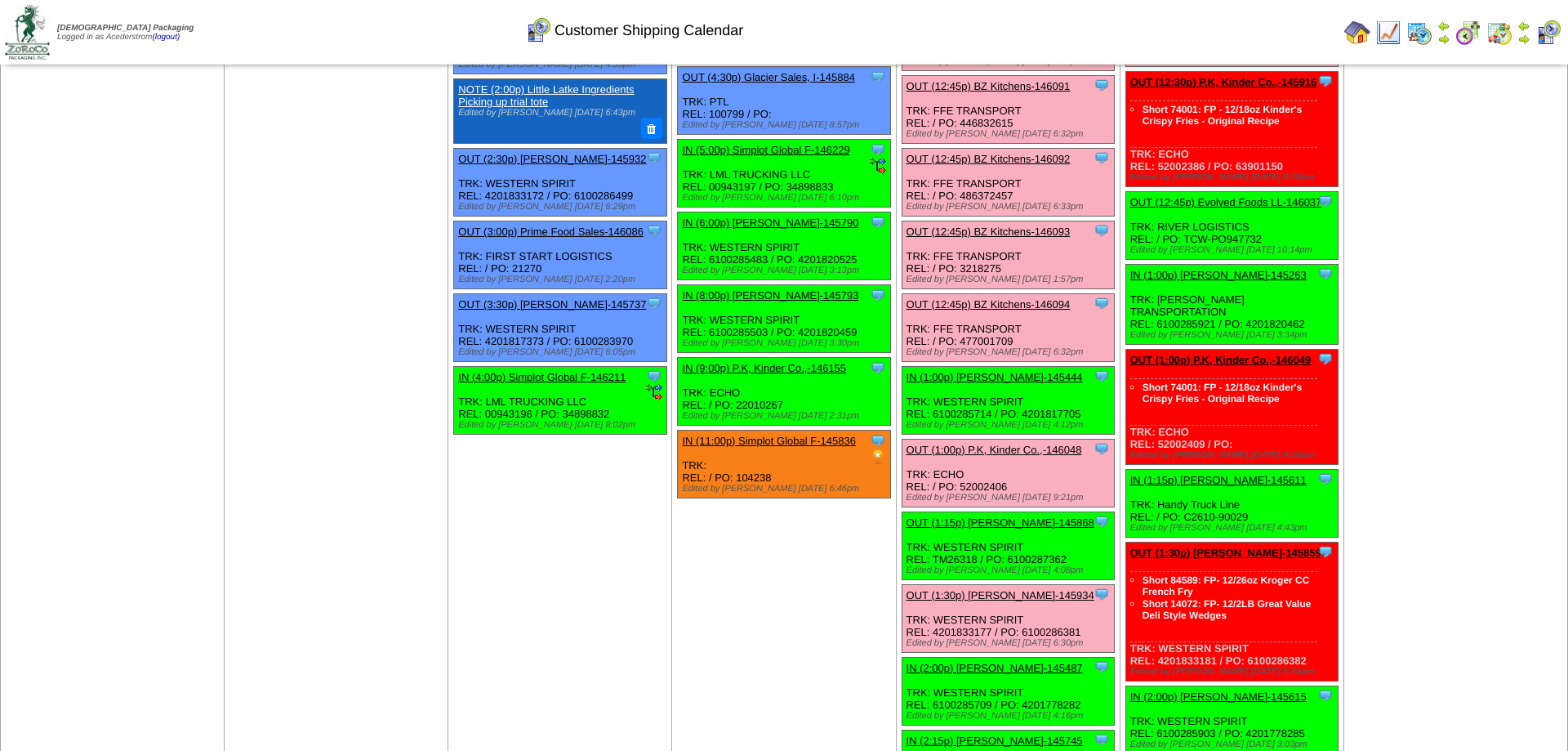
scroll to position [1666, 0]
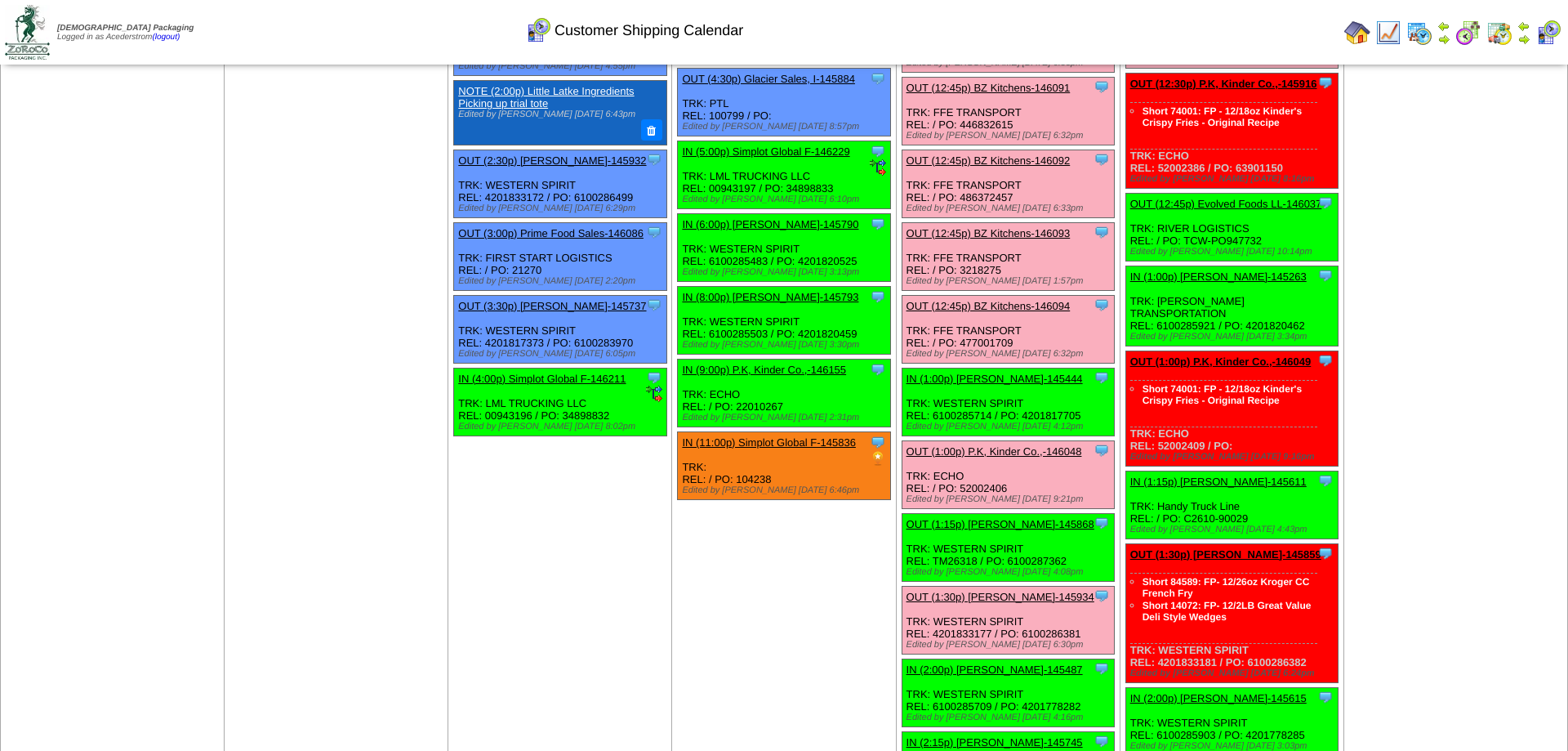
click at [572, 385] on link "IN (4:00p) Simplot Global F-146211" at bounding box center [542, 378] width 167 height 12
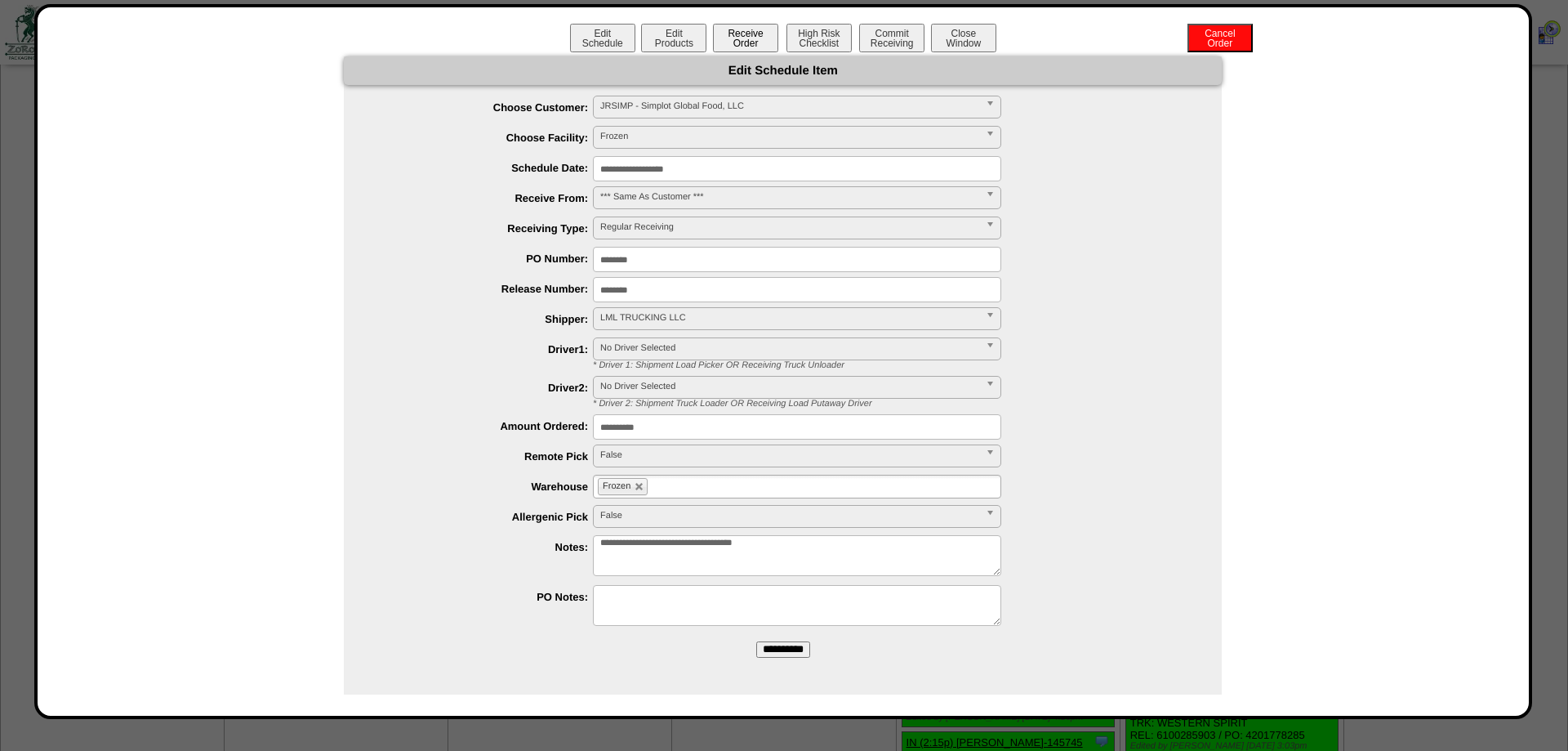
click at [729, 41] on button "Receive Order" at bounding box center [746, 38] width 66 height 28
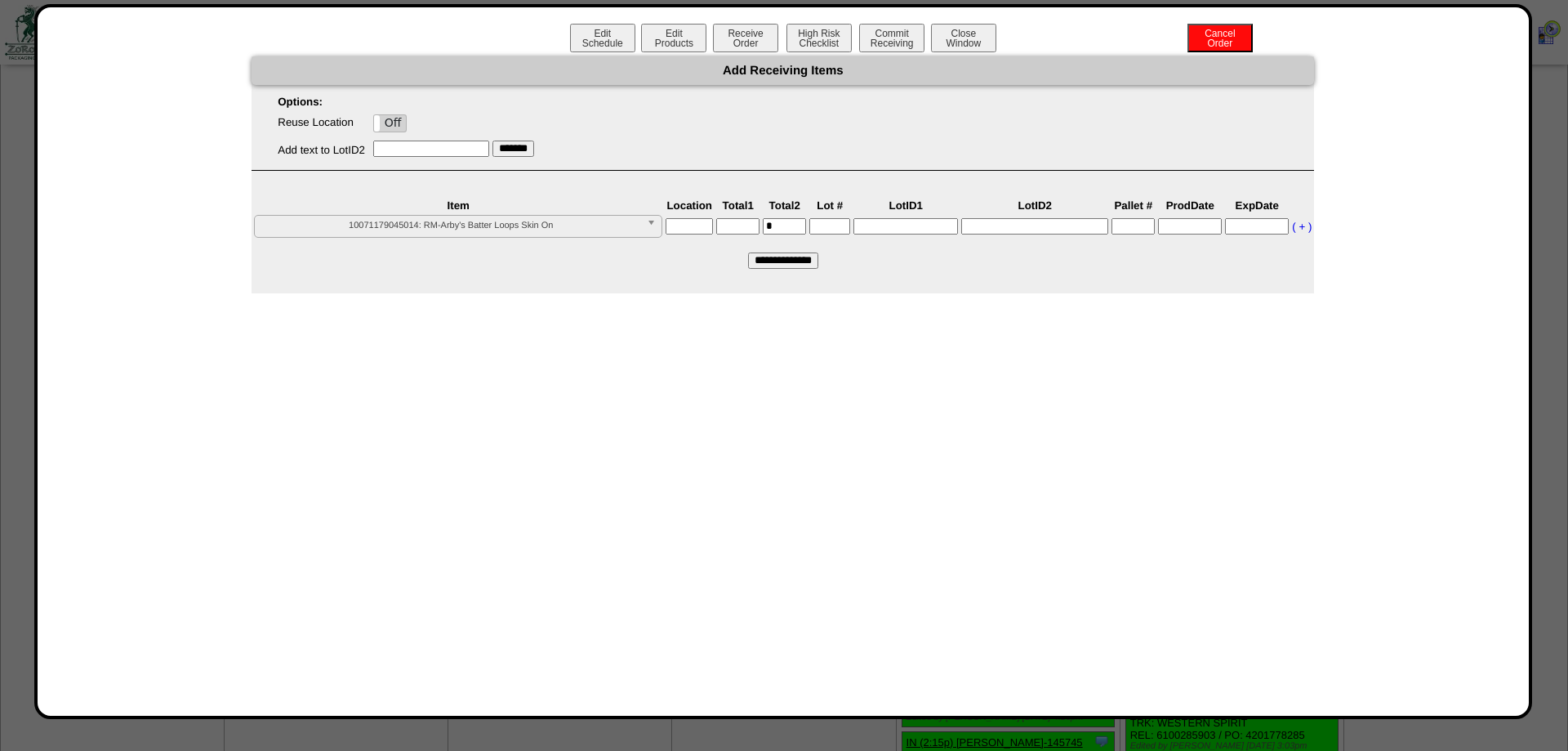
click at [581, 229] on span "10071179045014: RM-Arby's Batter Loops Skin On" at bounding box center [451, 225] width 379 height 20
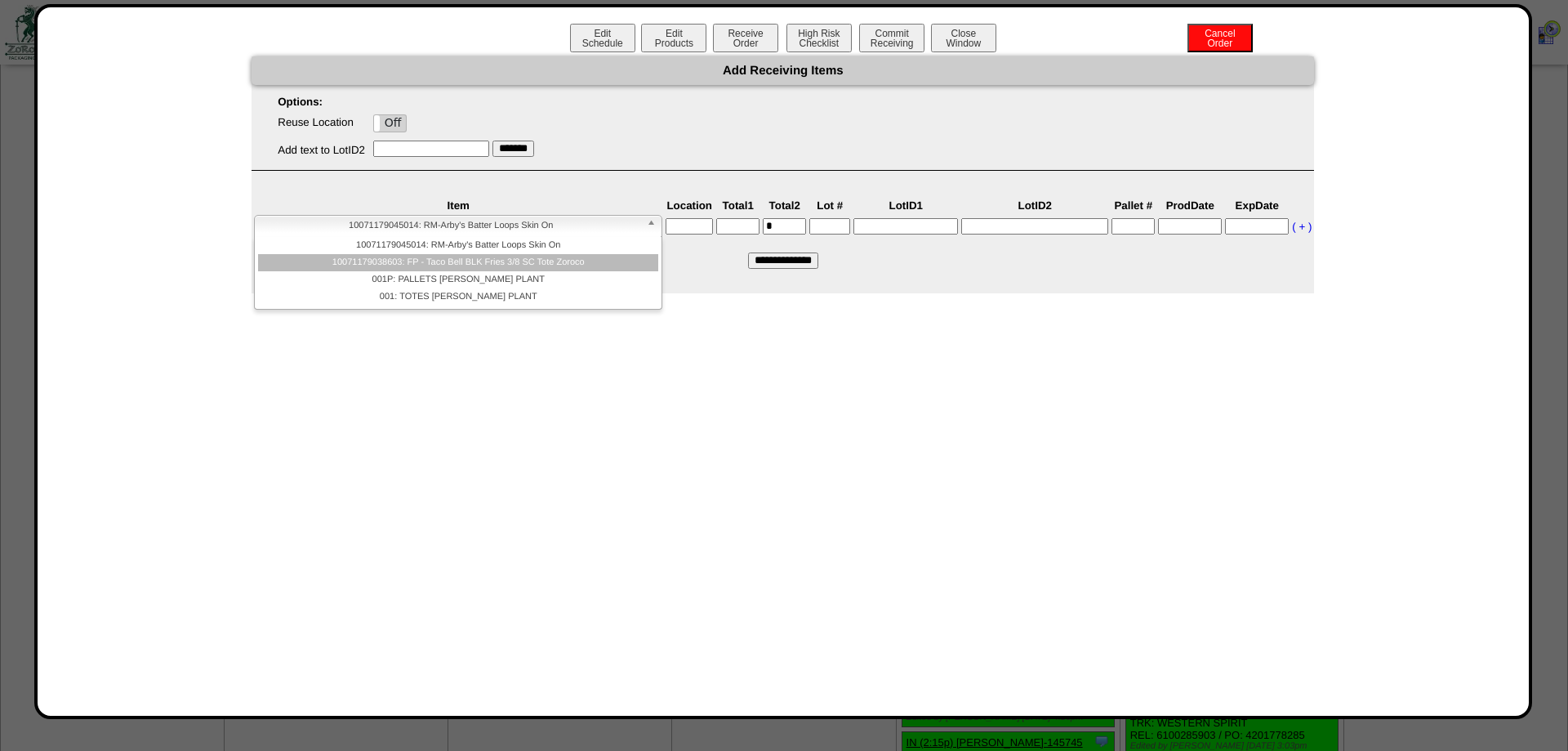
click at [567, 261] on li "10071179038603: FP - Taco Bell BLK Fries 3/8 SC Tote Zoroco" at bounding box center [458, 263] width 400 height 17
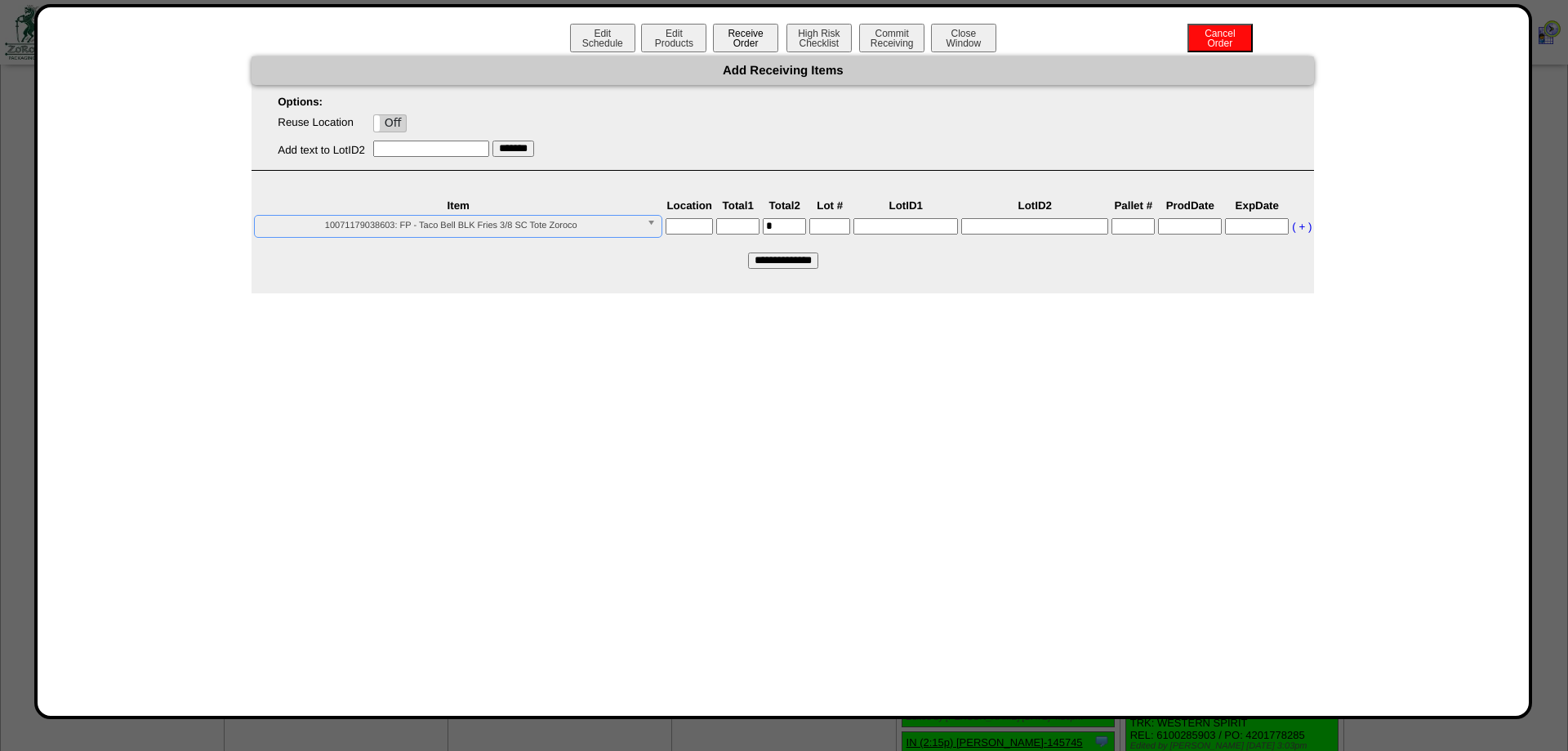
click at [746, 36] on button "Receive Order" at bounding box center [746, 38] width 66 height 28
click at [665, 34] on button "Edit Products" at bounding box center [674, 38] width 66 height 28
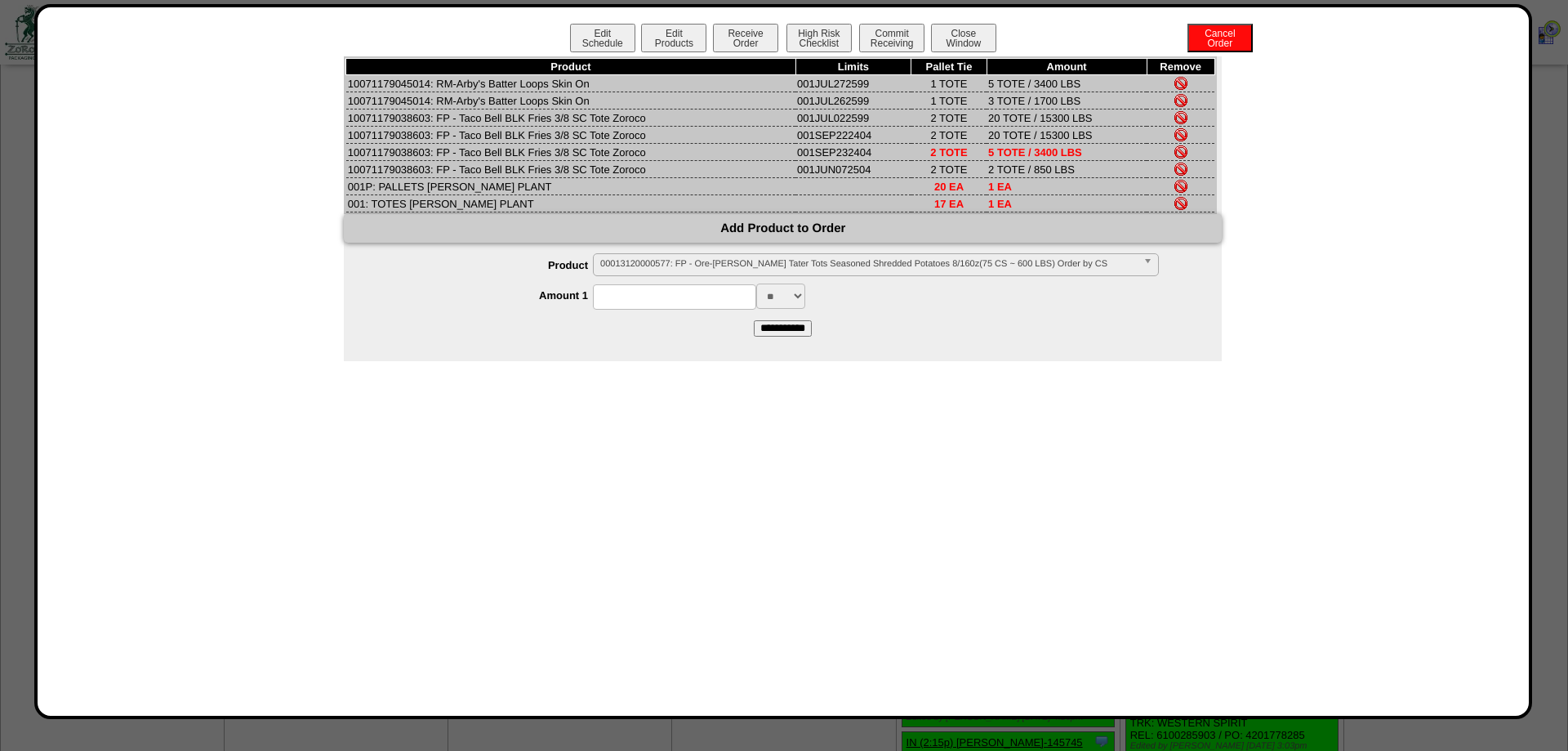
click at [398, 161] on td "10071179038603: FP - Taco Bell BLK Fries 3/8 SC Tote Zoroco" at bounding box center [571, 152] width 450 height 17
copy td "10071179038603"
click at [703, 277] on div "Product Limits Pallet Tie Amount Remove 10071179045014: RM-Arby's Batter Loops …" at bounding box center [782, 208] width 878 height 305
click at [702, 273] on span "00013120000577: FP - Ore-Ida Crispy Tater Tots Seasoned Shredded Potatoes 8/160…" at bounding box center [869, 264] width 537 height 20
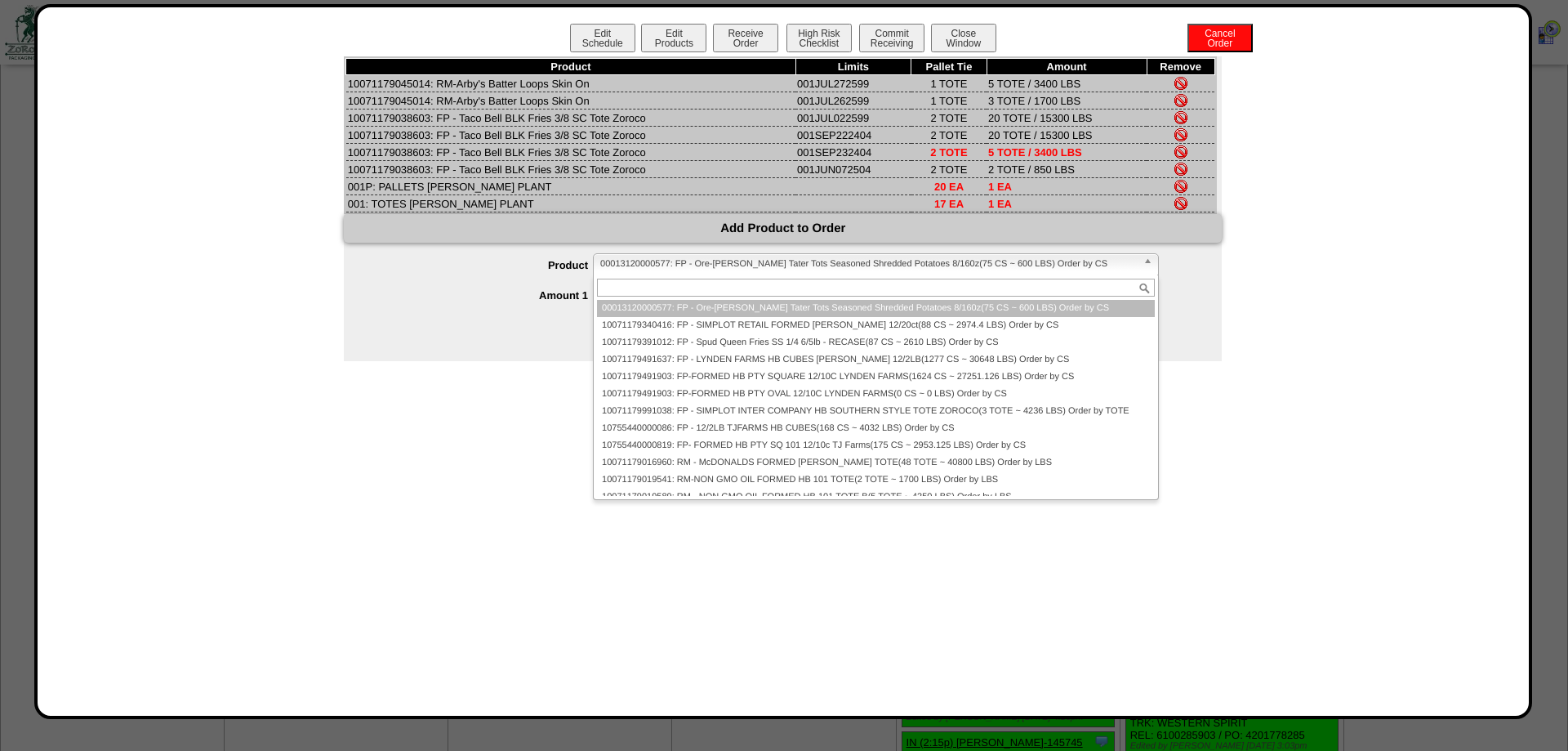
paste input "**********"
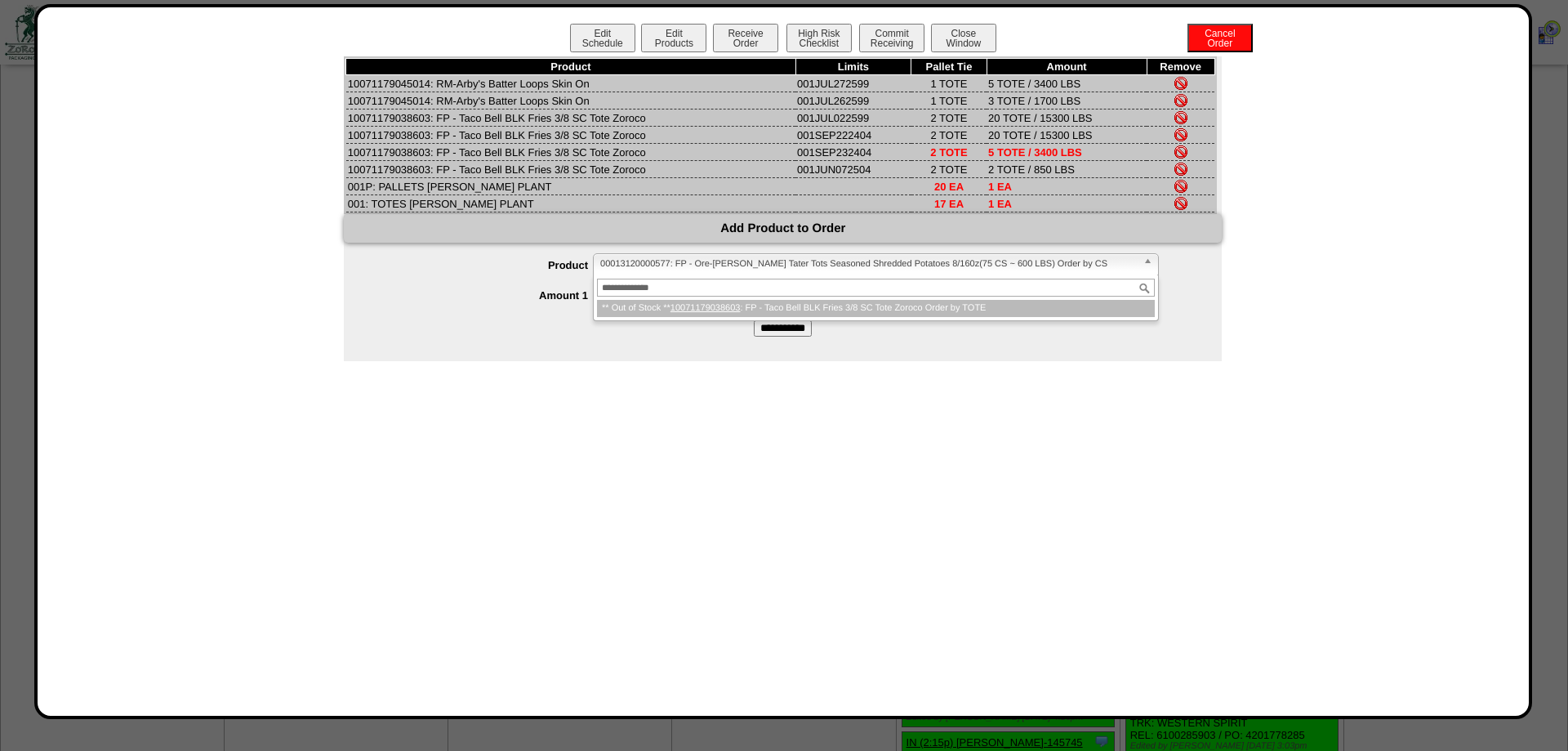
type input "**********"
click at [672, 317] on li "** Out of Stock ** 10071179038603 : FP - Taco Bell BLK Fries 3/8 SC Tote Zoroco…" at bounding box center [876, 308] width 558 height 17
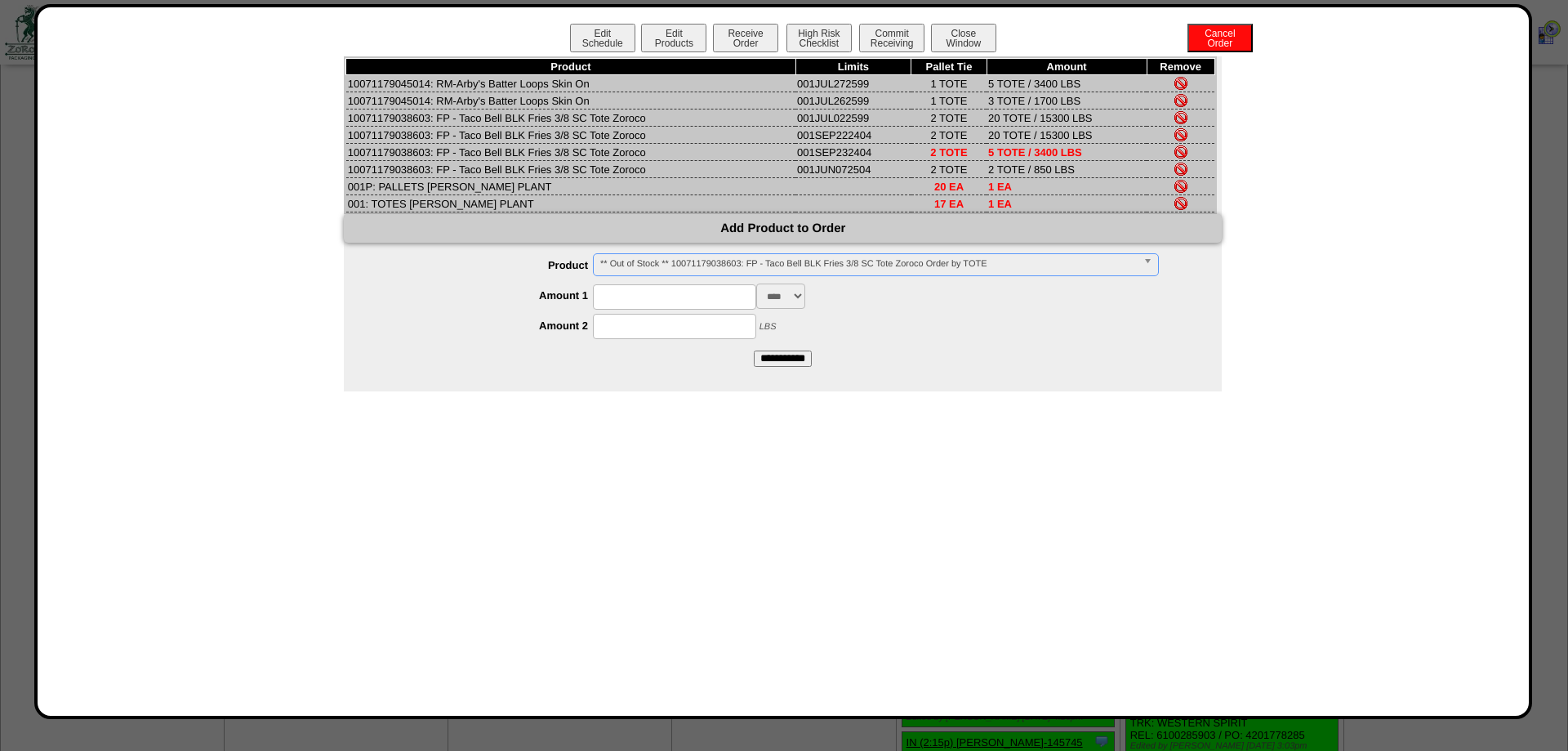
click at [555, 301] on label "Amount 1" at bounding box center [484, 295] width 217 height 12
click at [972, 32] on button "Close Window" at bounding box center [964, 38] width 66 height 28
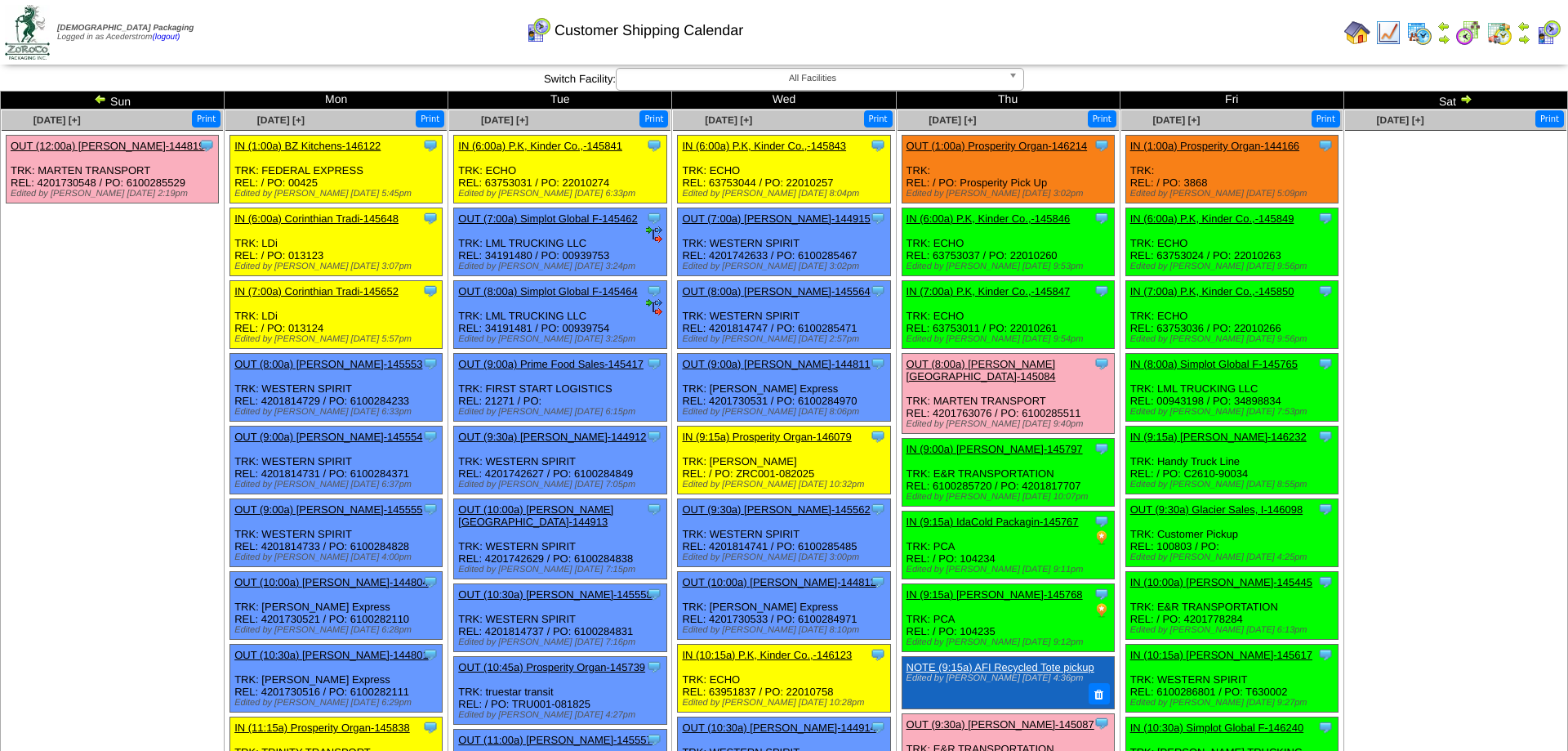
click at [1352, 321] on ul at bounding box center [1456, 253] width 222 height 245
click at [1385, 305] on ul at bounding box center [1456, 253] width 222 height 245
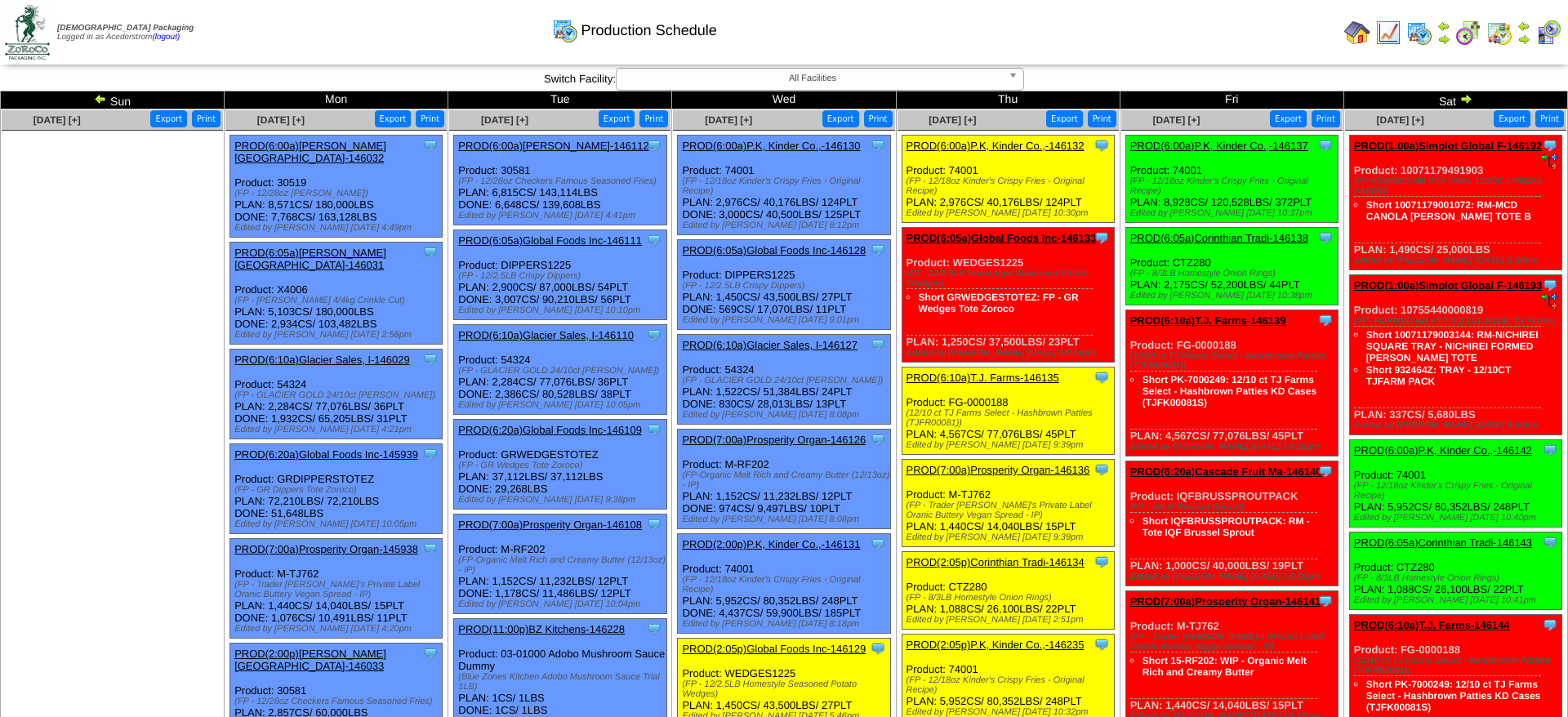
click at [197, 273] on ul at bounding box center [113, 252] width 222 height 245
click at [1030, 384] on link "PROD(6:10a)T.J. Farms-146135" at bounding box center [983, 377] width 153 height 12
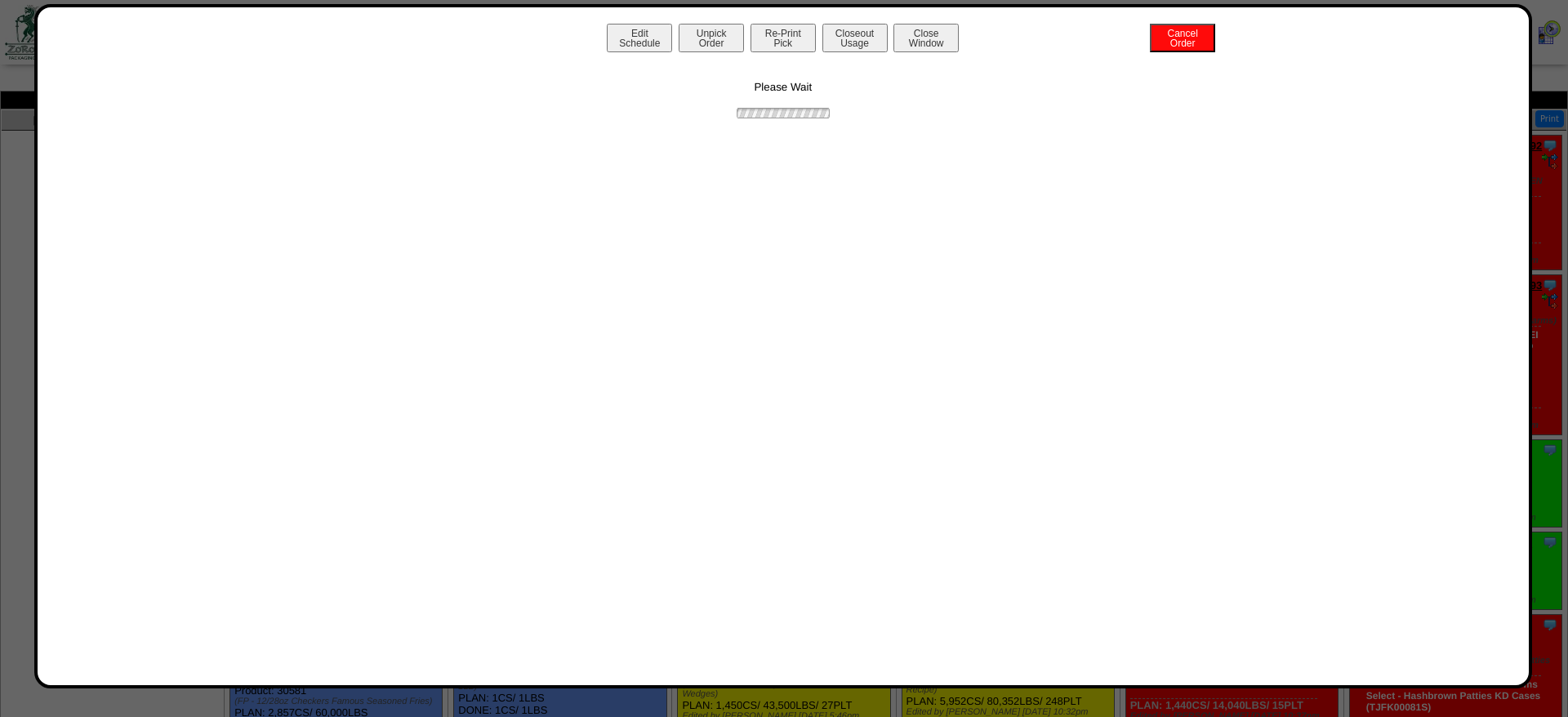
click at [864, 30] on button "Closeout Usage" at bounding box center [855, 38] width 66 height 28
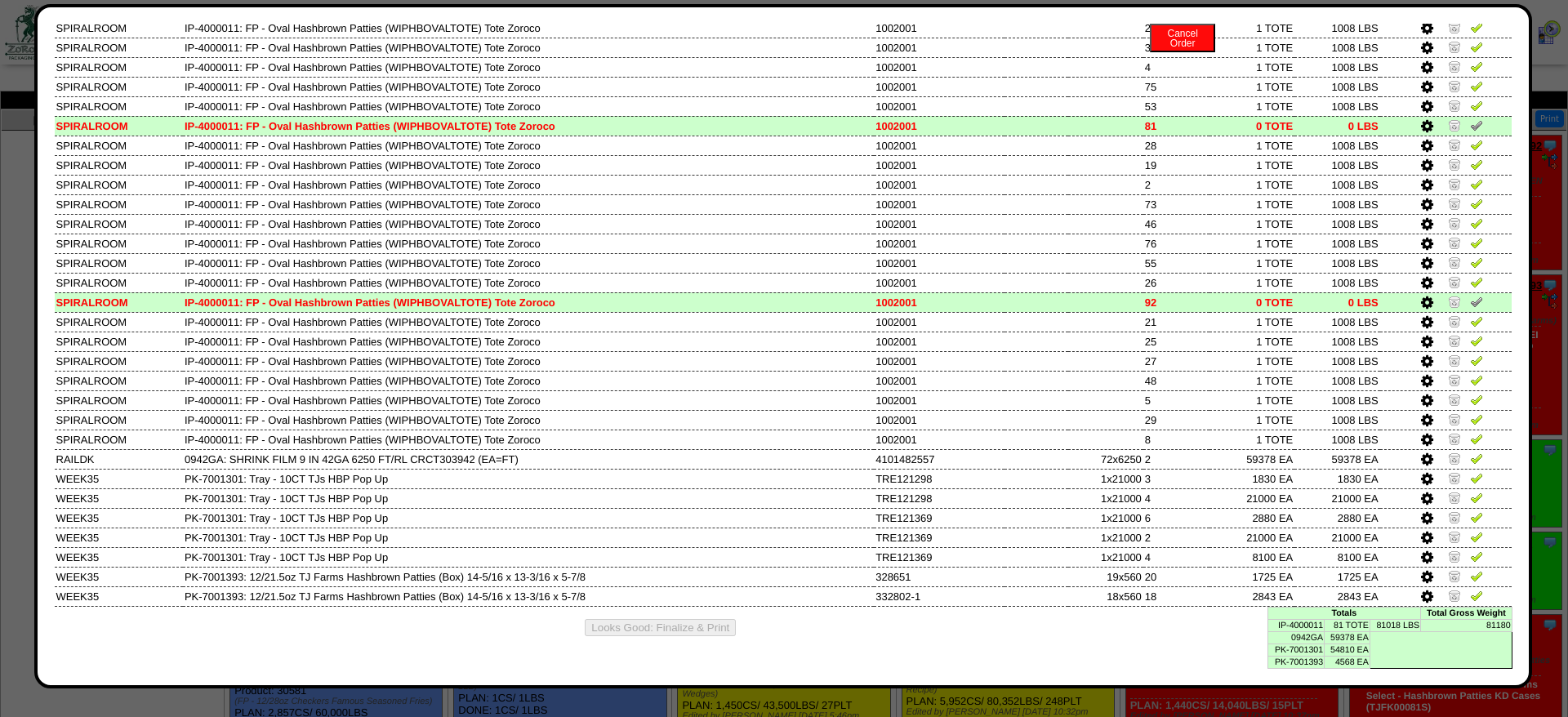
scroll to position [1562, 0]
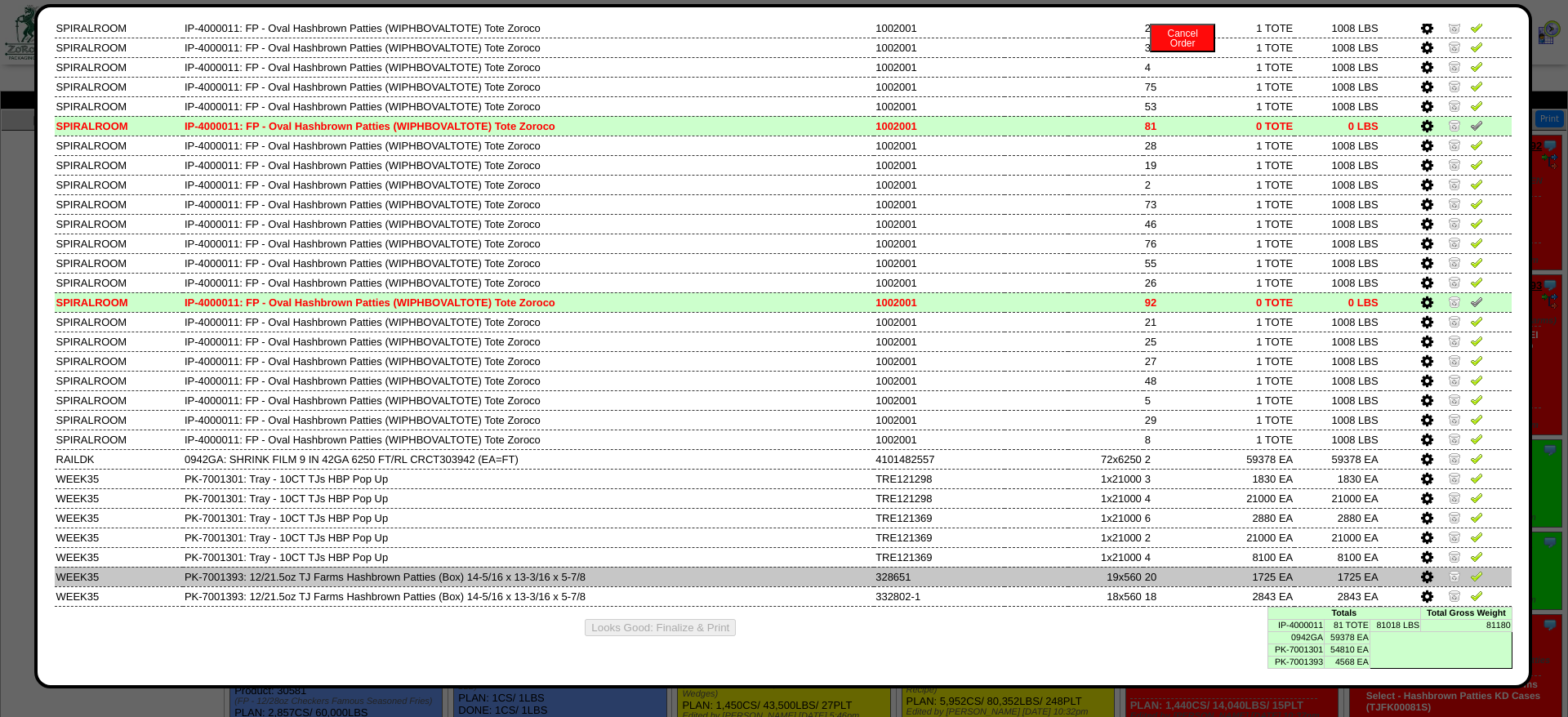
click at [1455, 575] on img at bounding box center [1455, 575] width 13 height 13
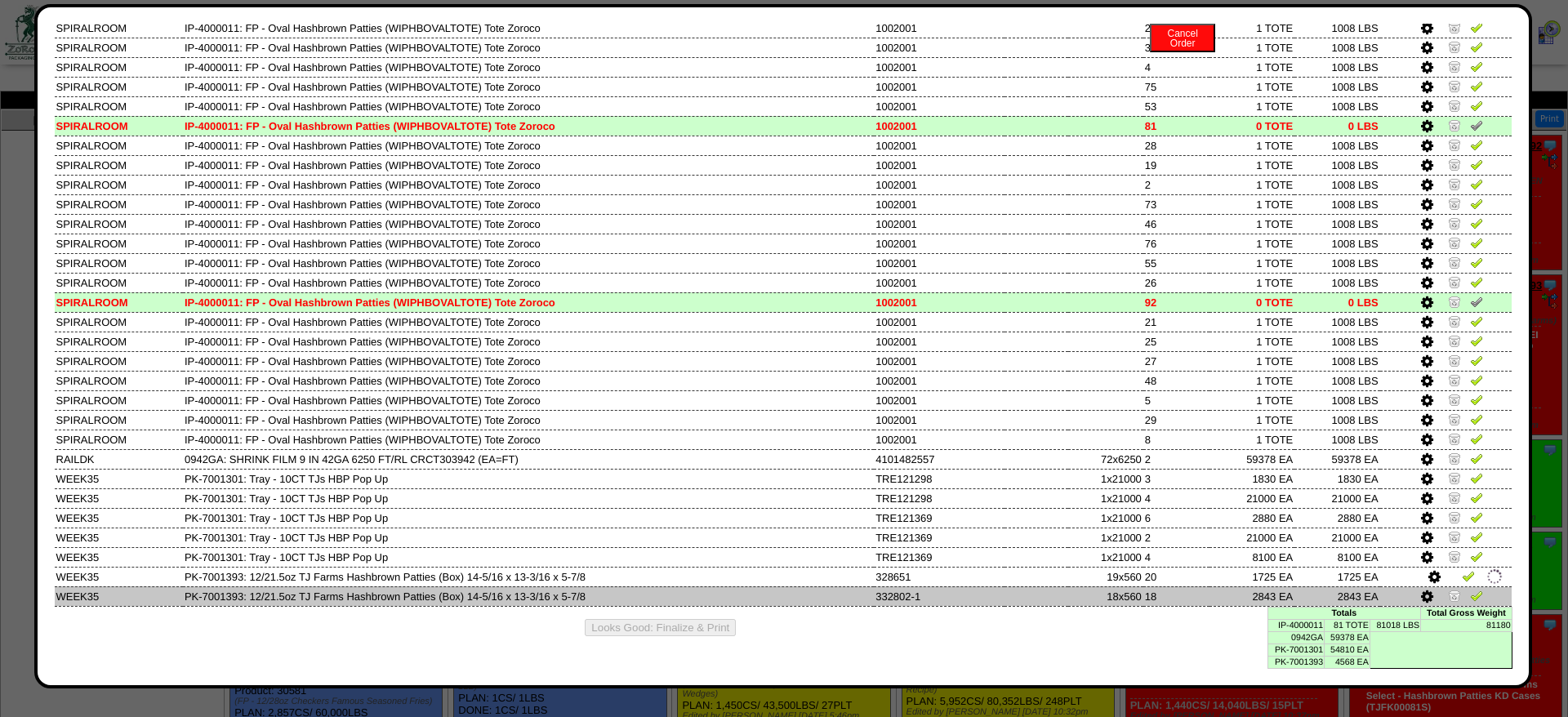
click at [1455, 588] on img at bounding box center [1455, 595] width 13 height 13
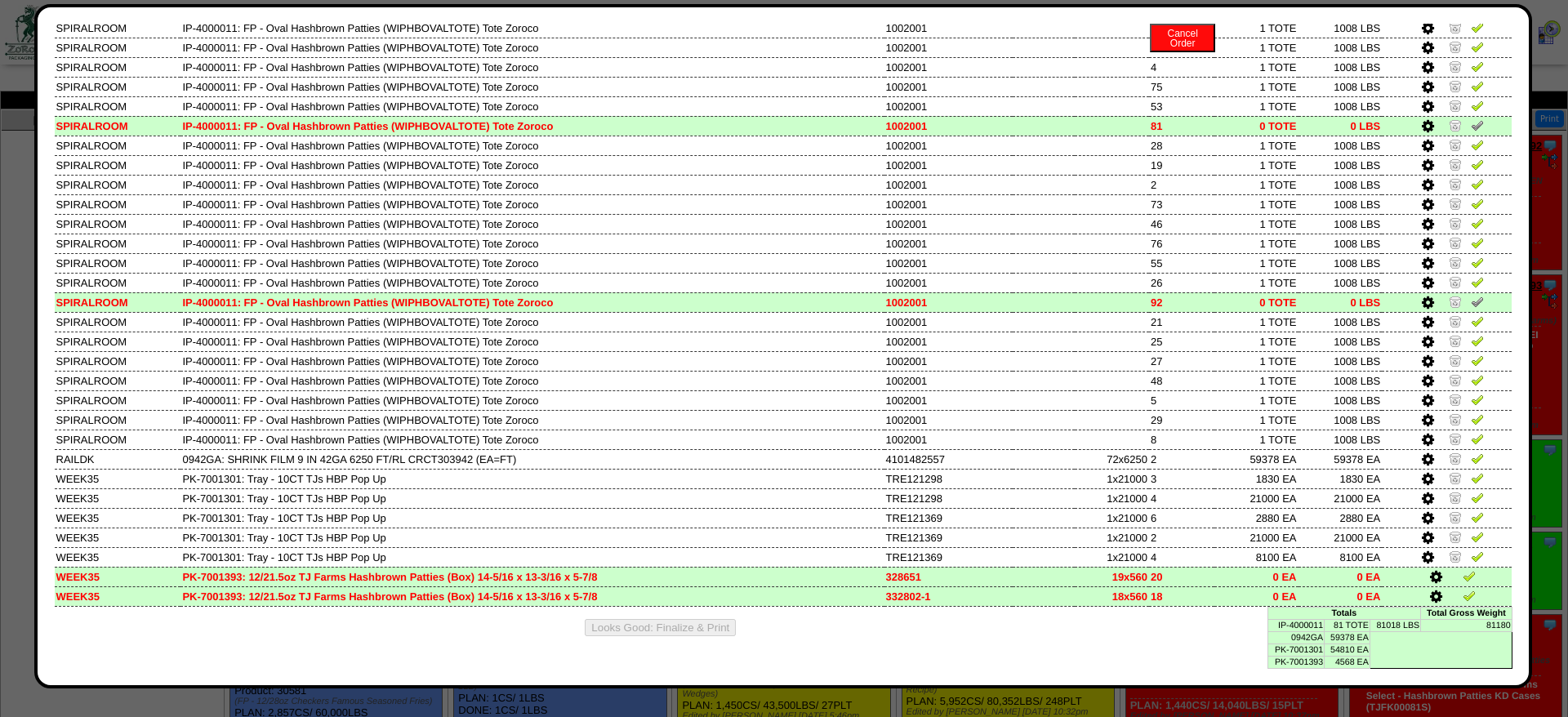
click at [1436, 572] on icon at bounding box center [1436, 577] width 12 height 15
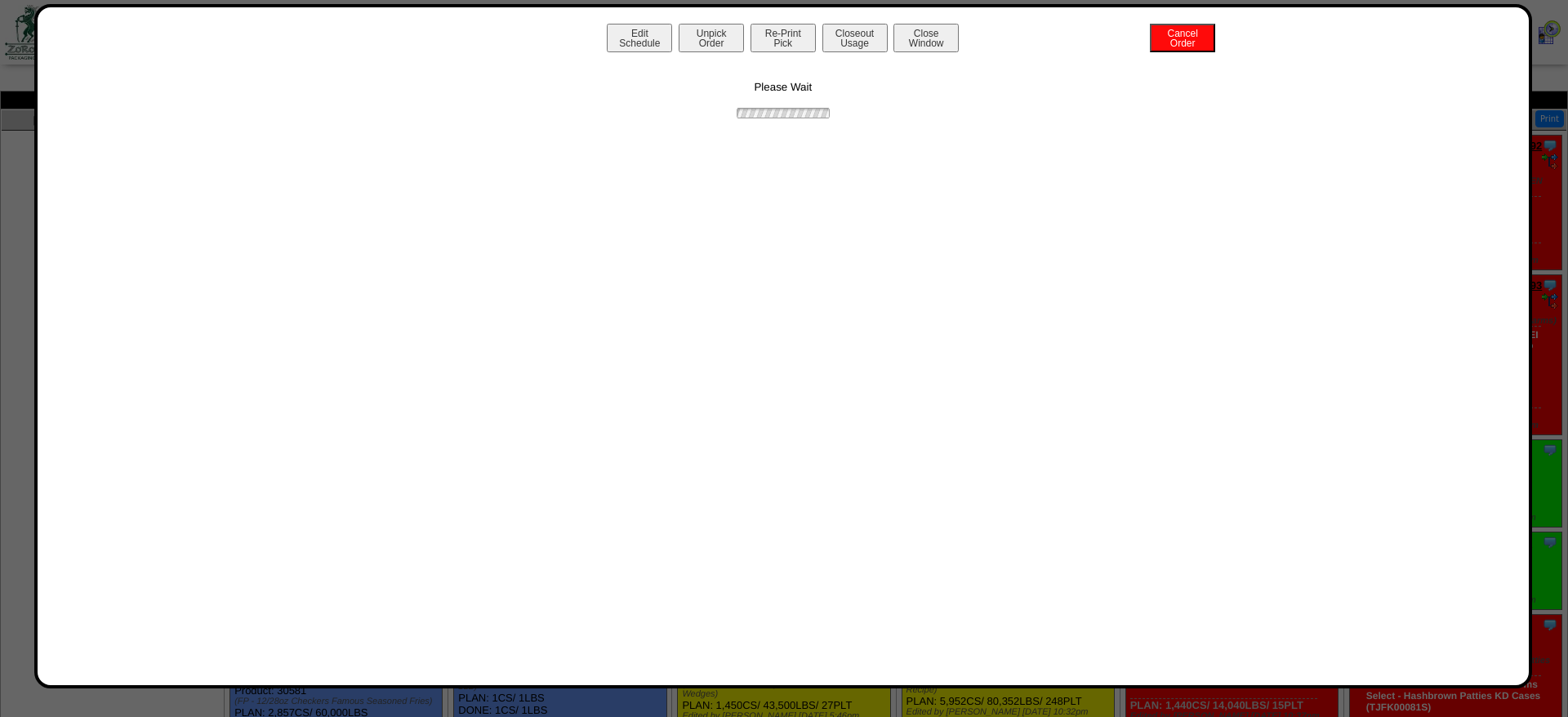
scroll to position [0, 0]
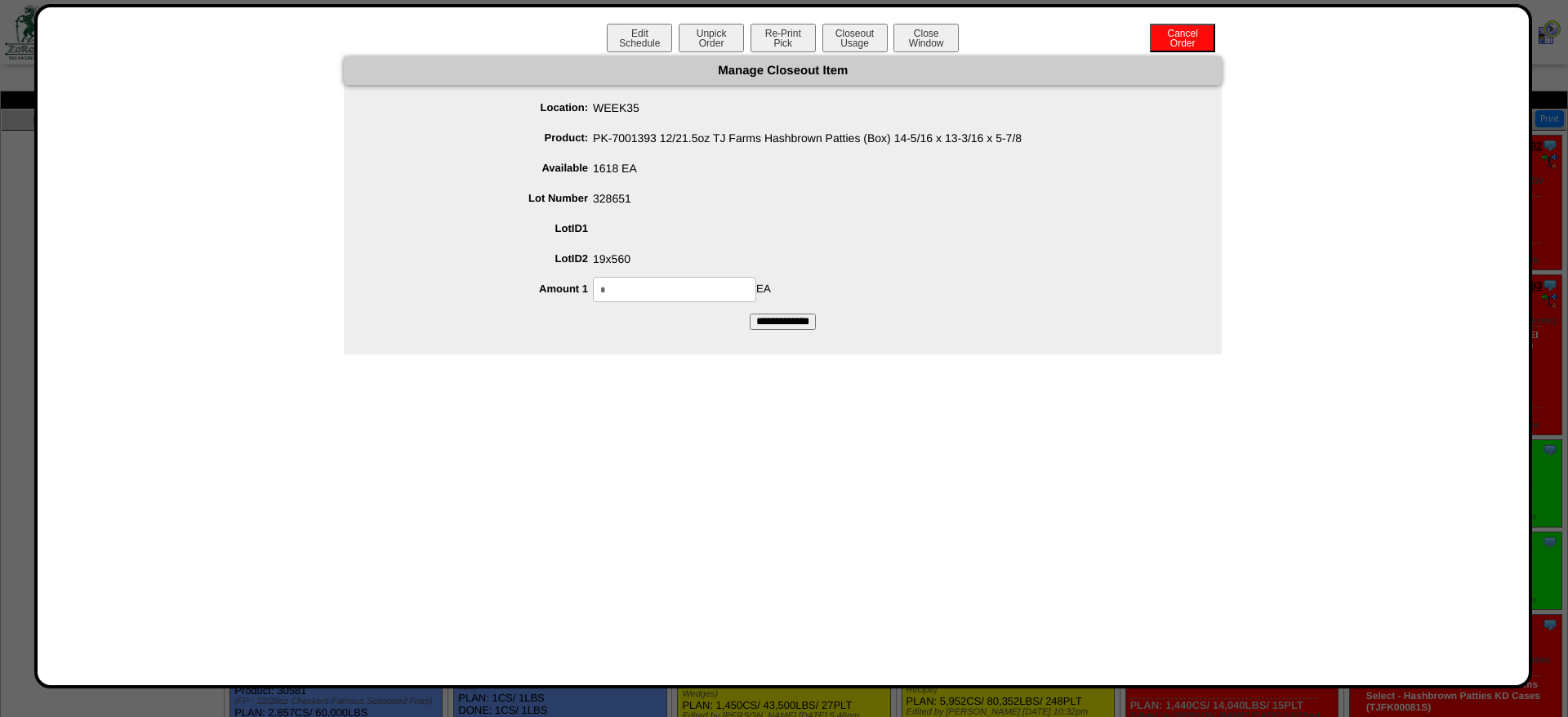
click at [728, 297] on input "*" at bounding box center [675, 289] width 163 height 25
type input "****"
click at [750, 313] on input "**********" at bounding box center [783, 321] width 66 height 16
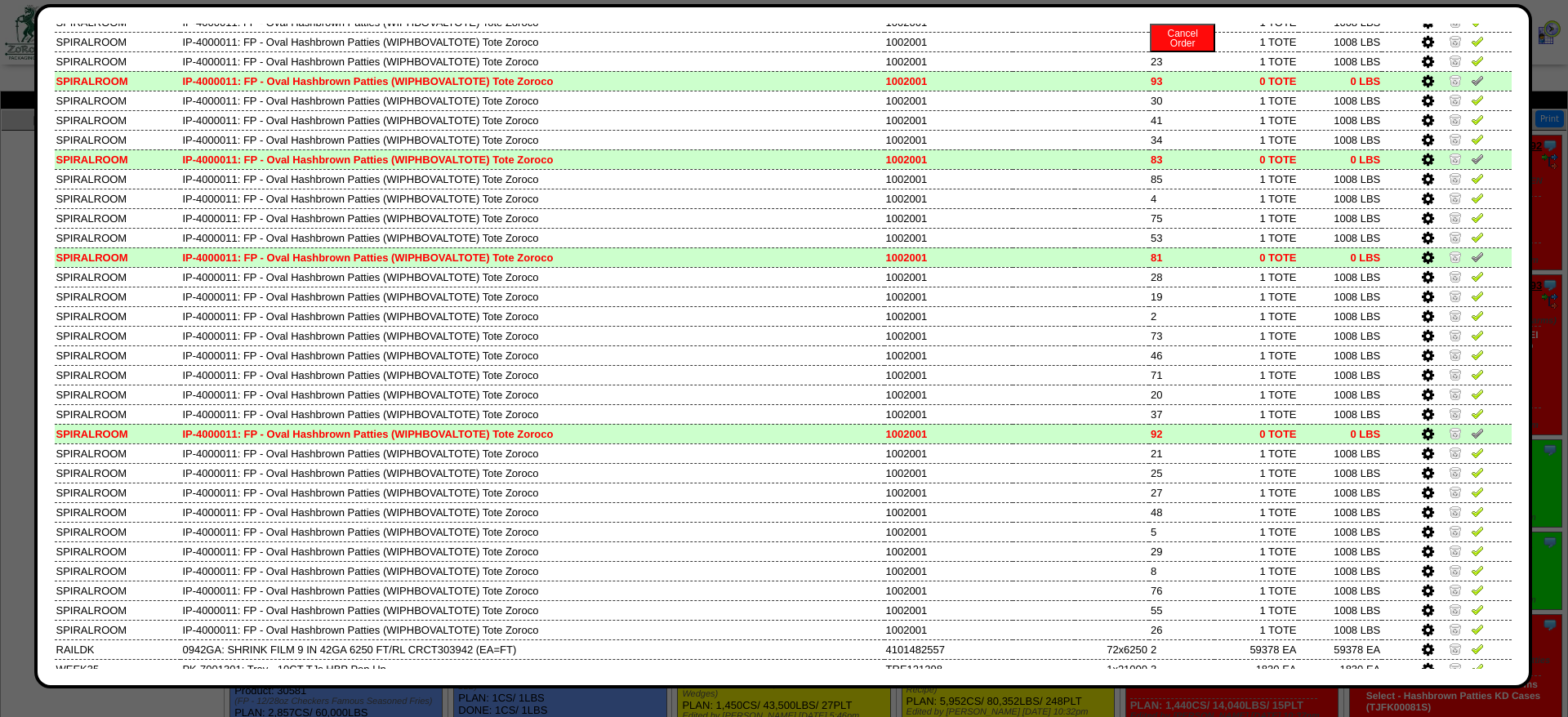
scroll to position [1562, 0]
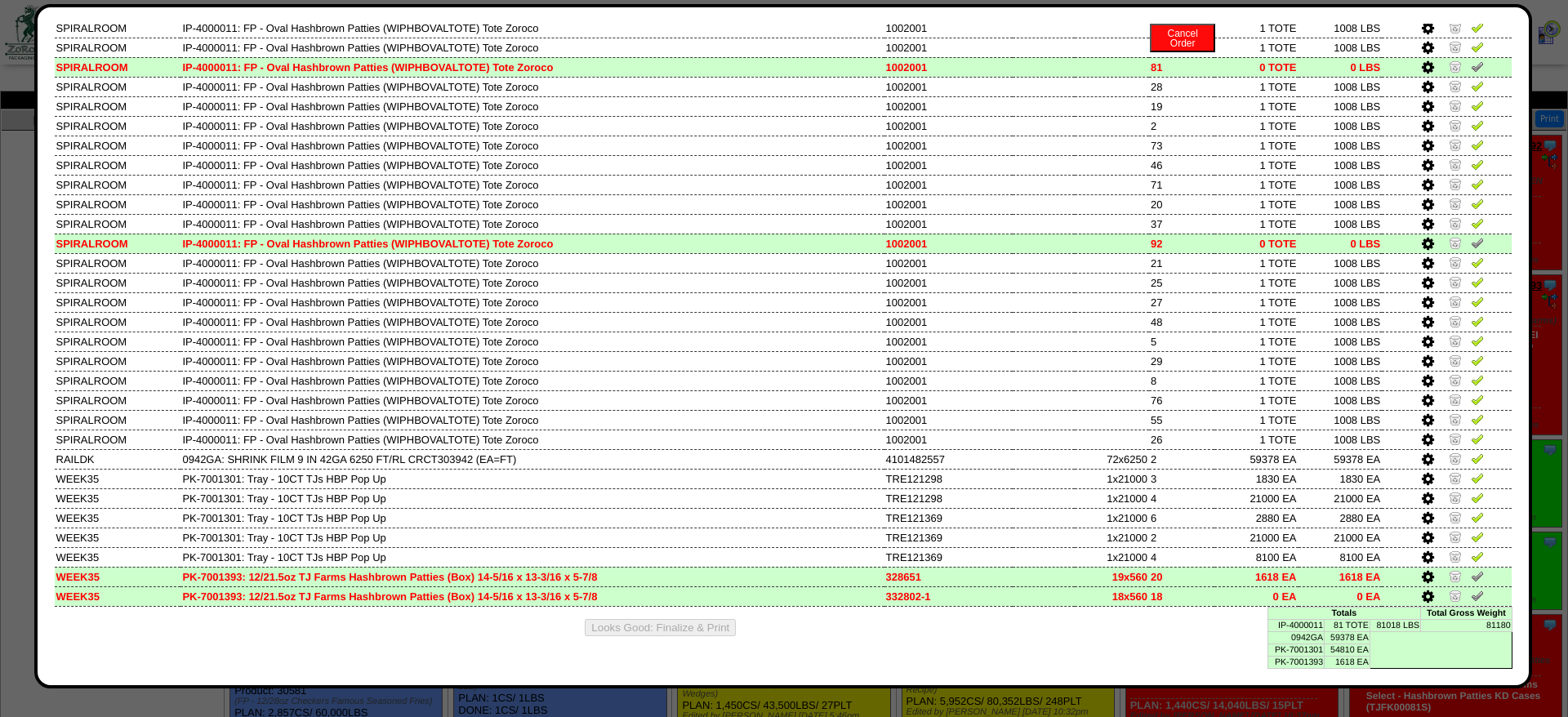
click at [1431, 593] on icon at bounding box center [1428, 597] width 12 height 15
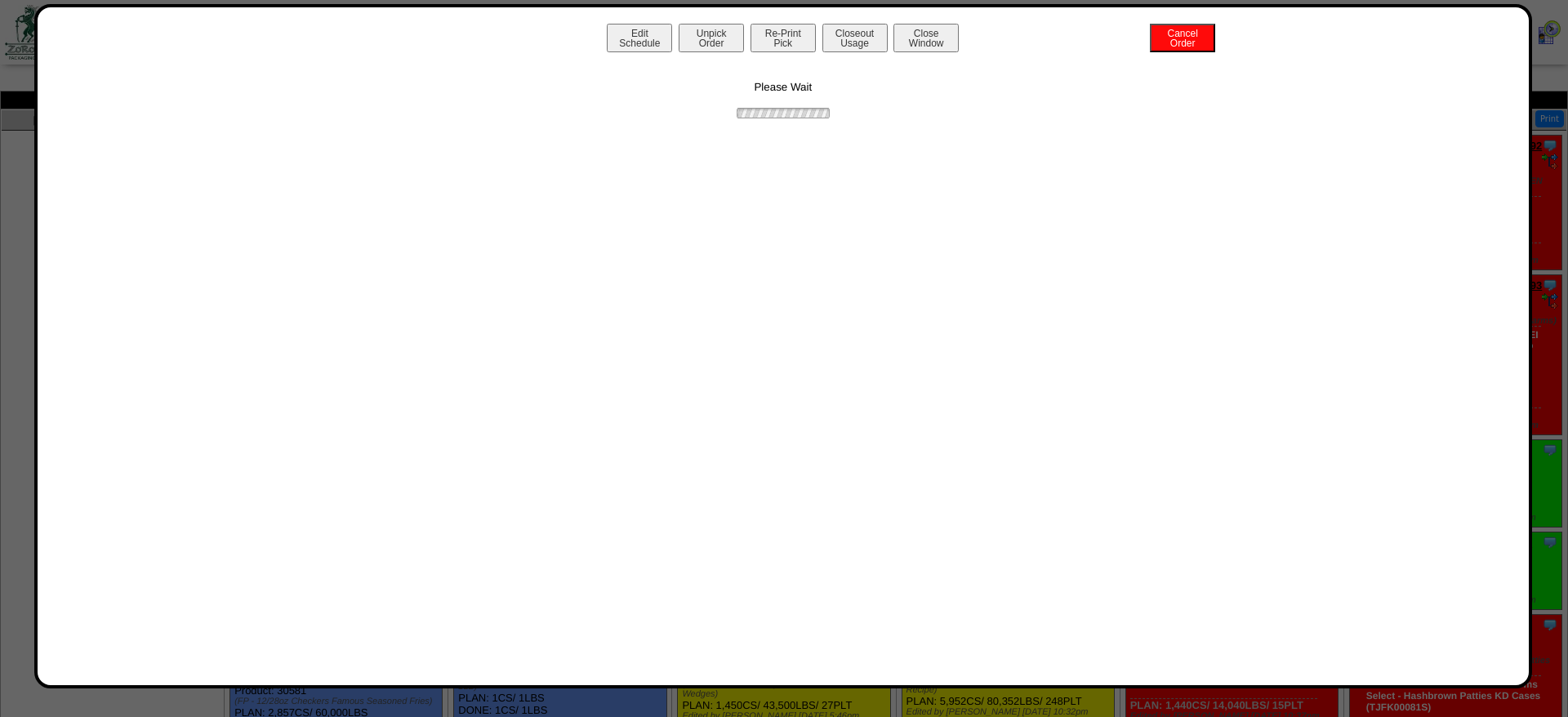
scroll to position [0, 0]
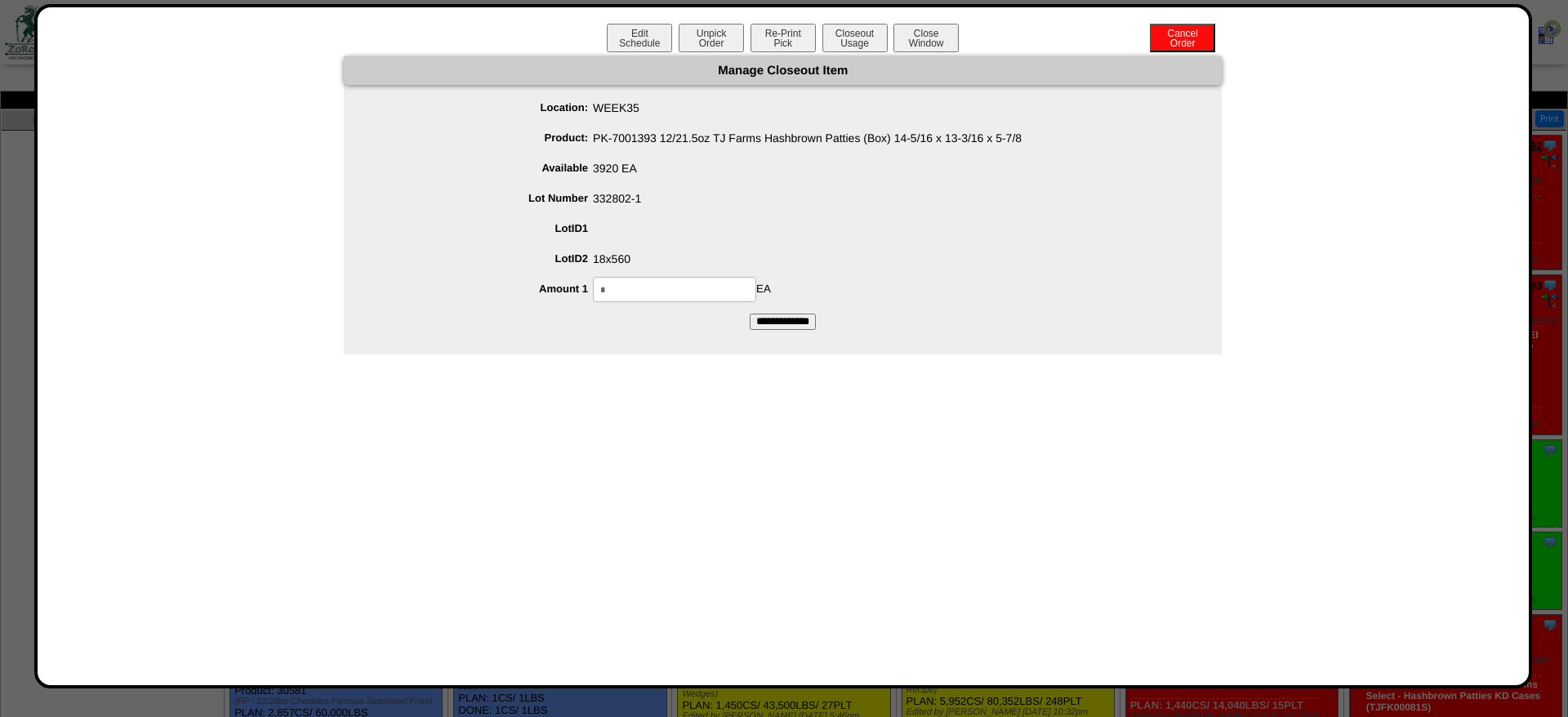
click at [626, 288] on input "*" at bounding box center [675, 289] width 163 height 25
type input "****"
click at [750, 313] on input "**********" at bounding box center [783, 321] width 66 height 16
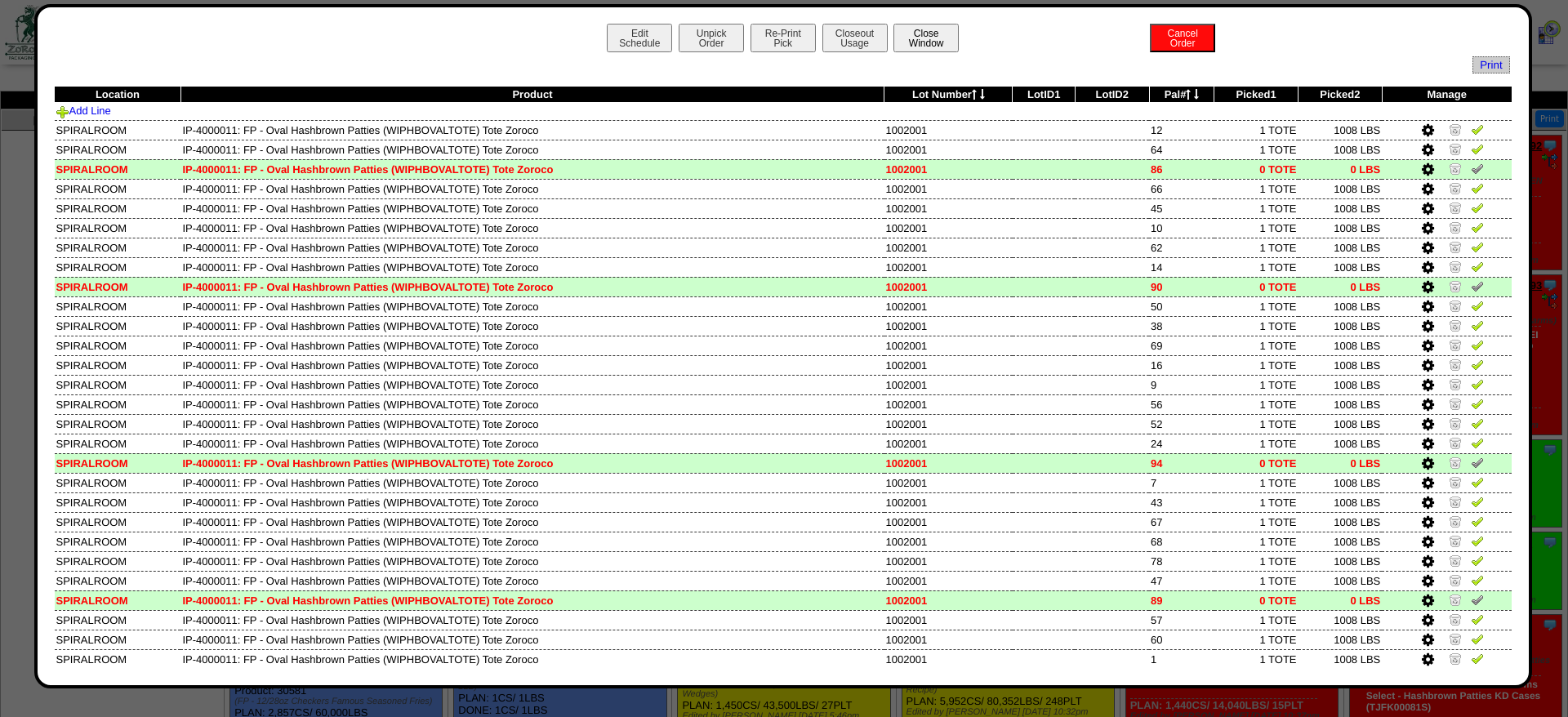
click at [915, 25] on button "Close Window" at bounding box center [927, 38] width 66 height 28
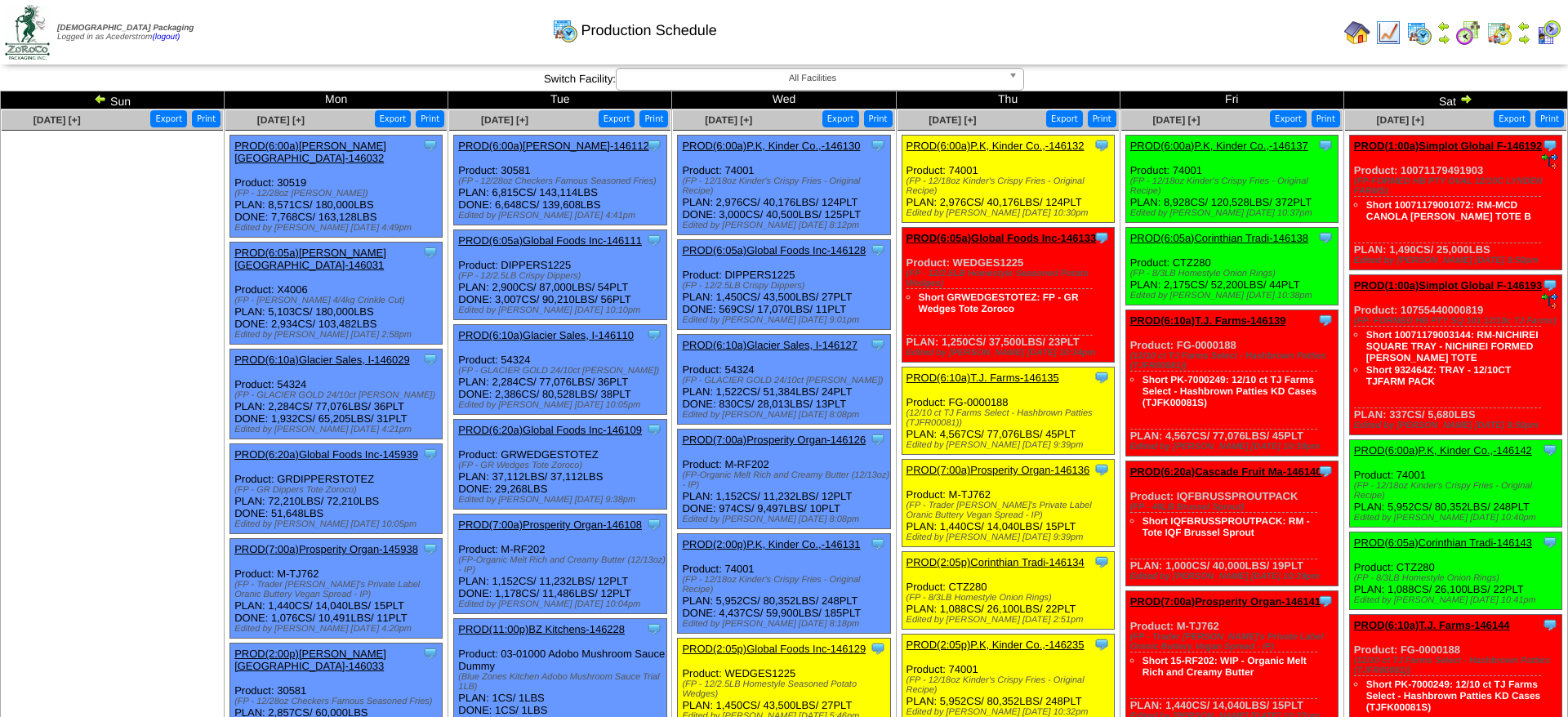
click at [1543, 33] on img at bounding box center [1549, 33] width 26 height 26
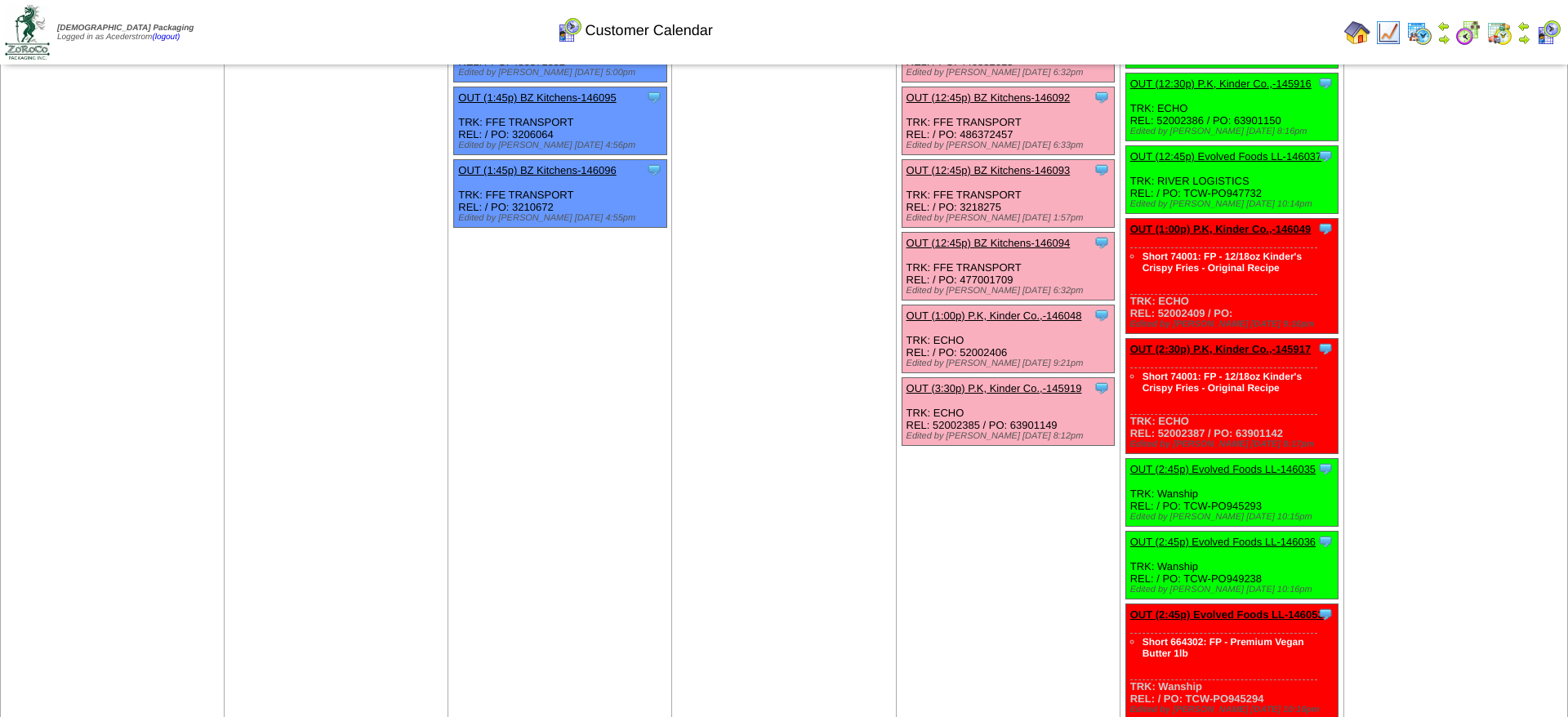
scroll to position [417, 0]
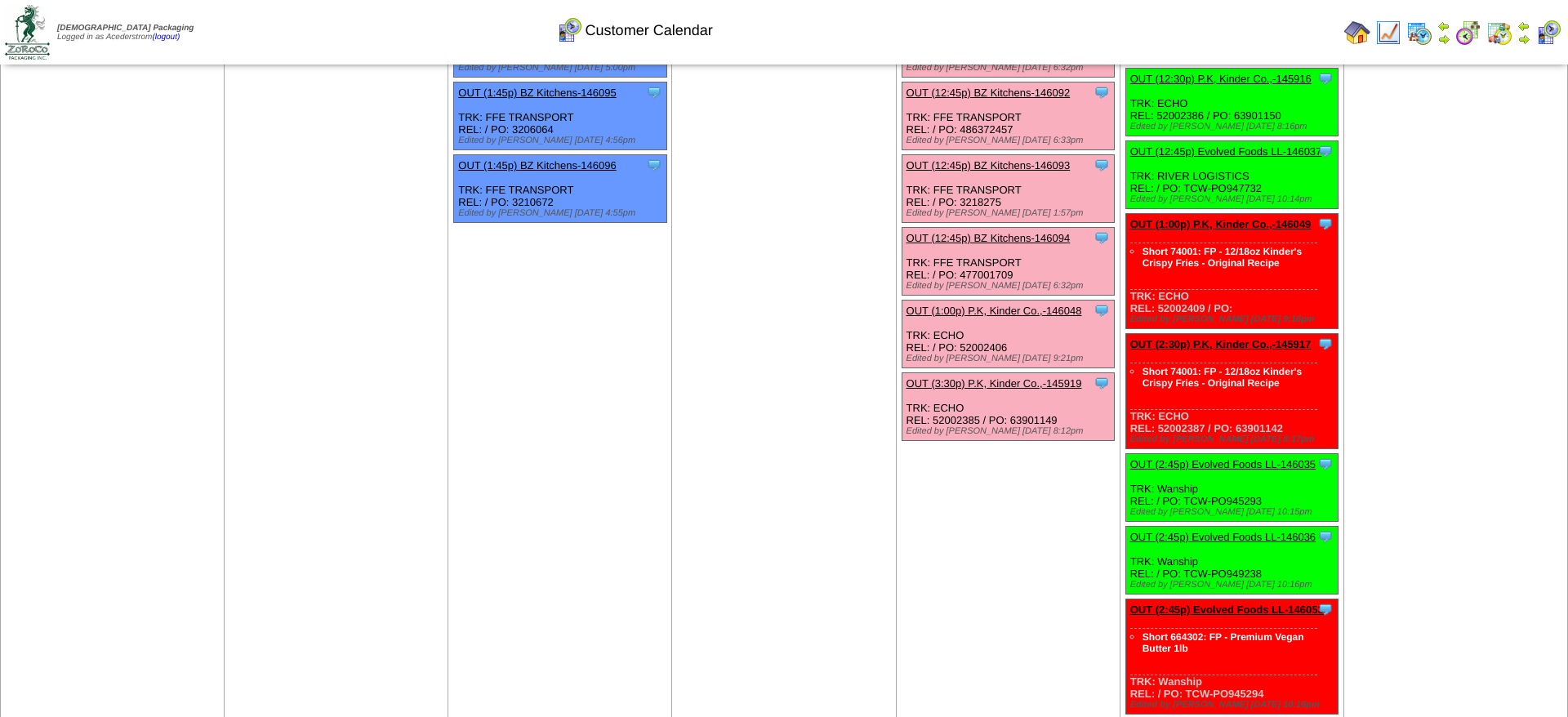
click at [1353, 326] on td "[DATE] [+] Print" at bounding box center [1455, 267] width 223 height 1147
